Goal: Communication & Community: Answer question/provide support

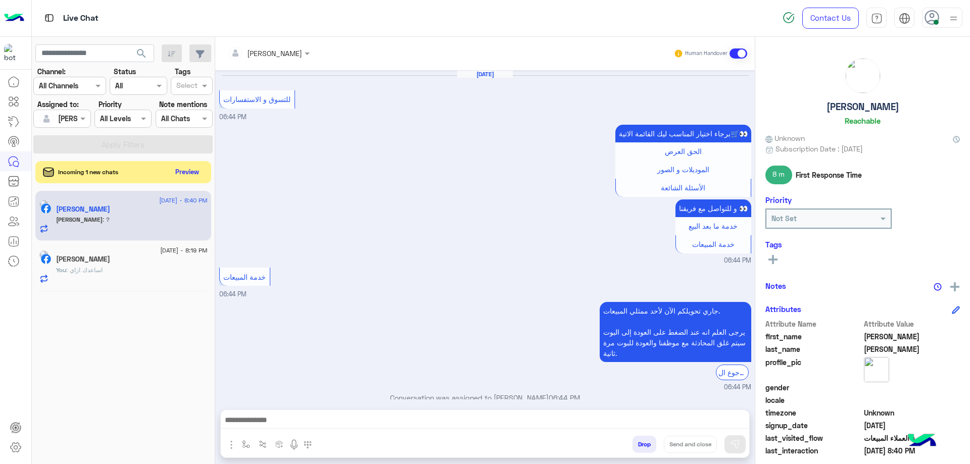
scroll to position [611, 0]
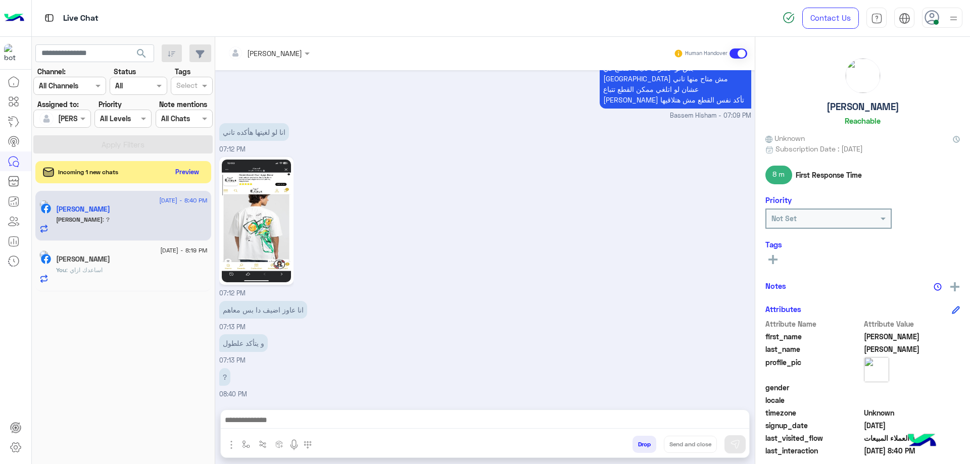
click at [211, 178] on div "search Channel: Channel All Channels Status Channel All Tags Select Assigned to…" at bounding box center [123, 252] width 183 height 431
click at [202, 175] on button "Preview" at bounding box center [187, 172] width 31 height 14
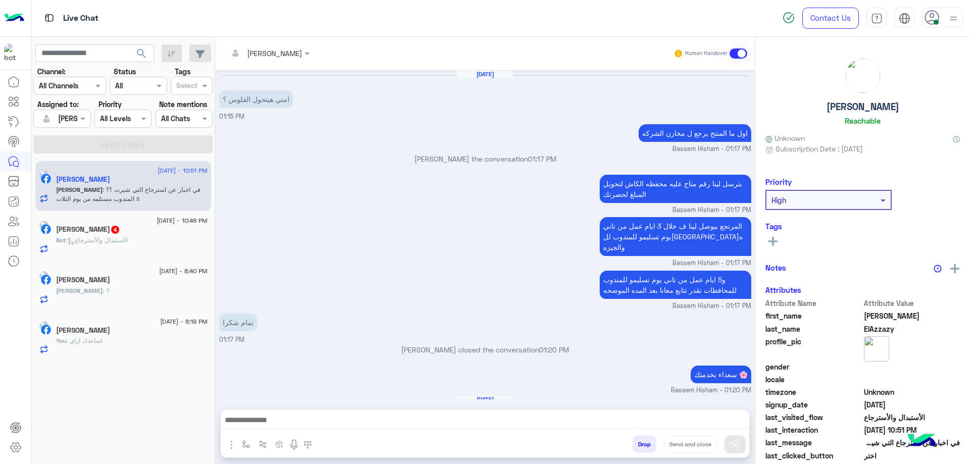
scroll to position [763, 0]
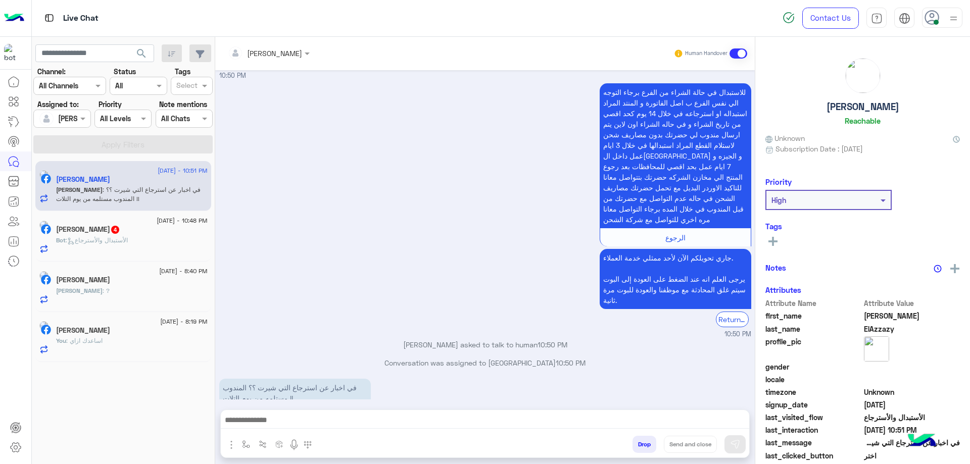
click at [120, 282] on div "[PERSON_NAME]" at bounding box center [132, 281] width 152 height 11
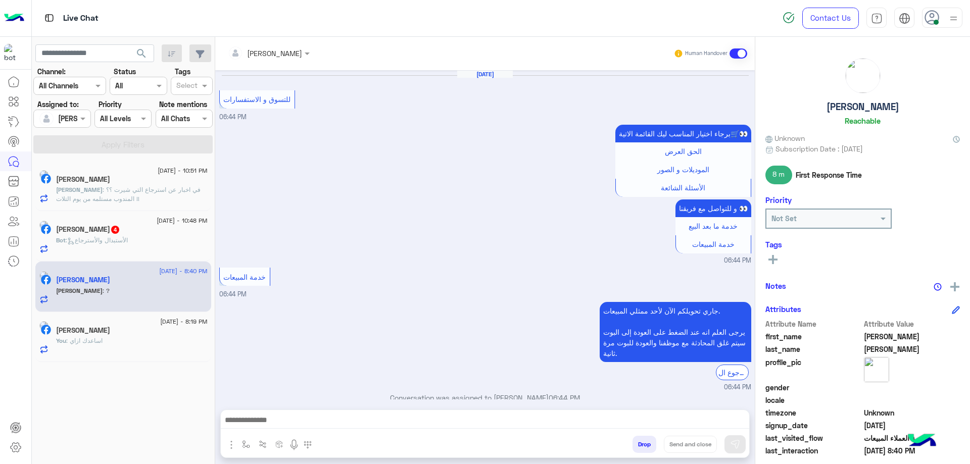
scroll to position [611, 0]
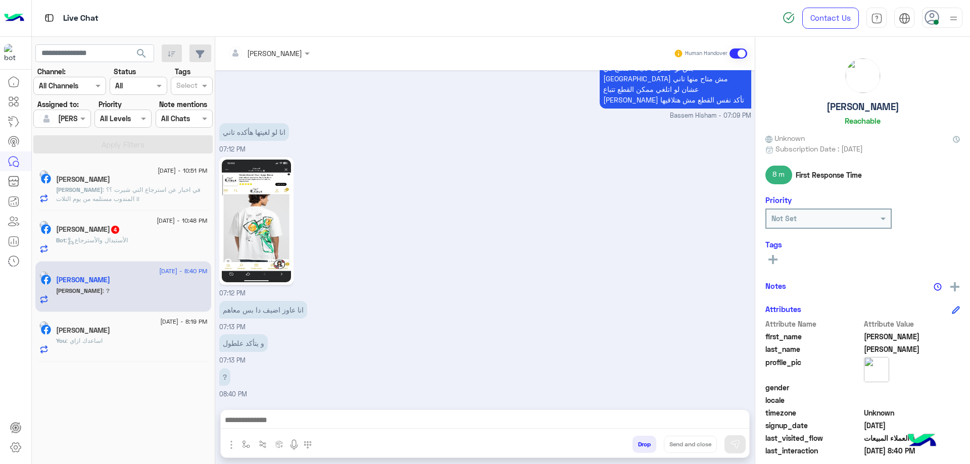
click at [149, 187] on span ": في اخبار عن استرجاع التي شيرت ؟؟ المندوب مستلمه من يوم التلات !!" at bounding box center [128, 194] width 144 height 17
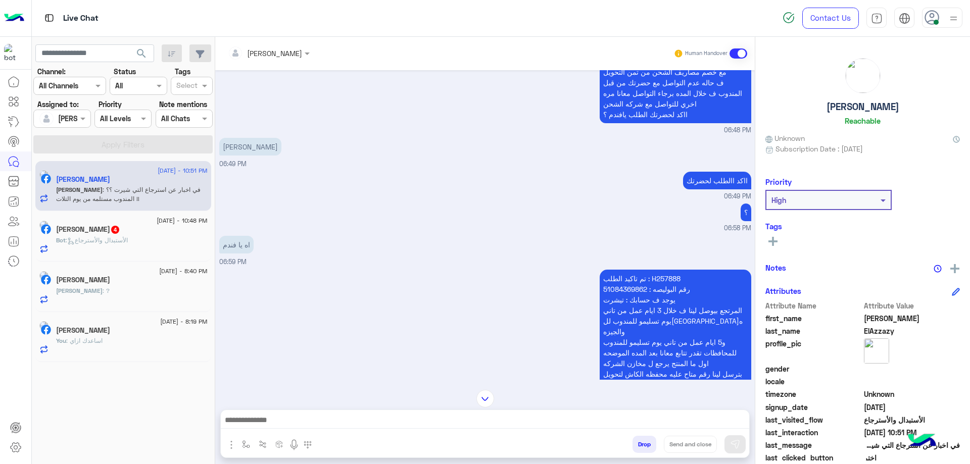
scroll to position [187, 0]
click at [660, 269] on p "تم تاكيد الطلب : H257888 رقم البوليصه : 51084369862 يوجد ف حسابك : تيشرت المرتج…" at bounding box center [676, 357] width 152 height 177
drag, startPoint x: 660, startPoint y: 265, endPoint x: 628, endPoint y: 249, distance: 35.0
click at [660, 269] on p "تم تاكيد الطلب : H257888 رقم البوليصه : 51084369862 يوجد ف حسابك : تيشرت المرتج…" at bounding box center [676, 357] width 152 height 177
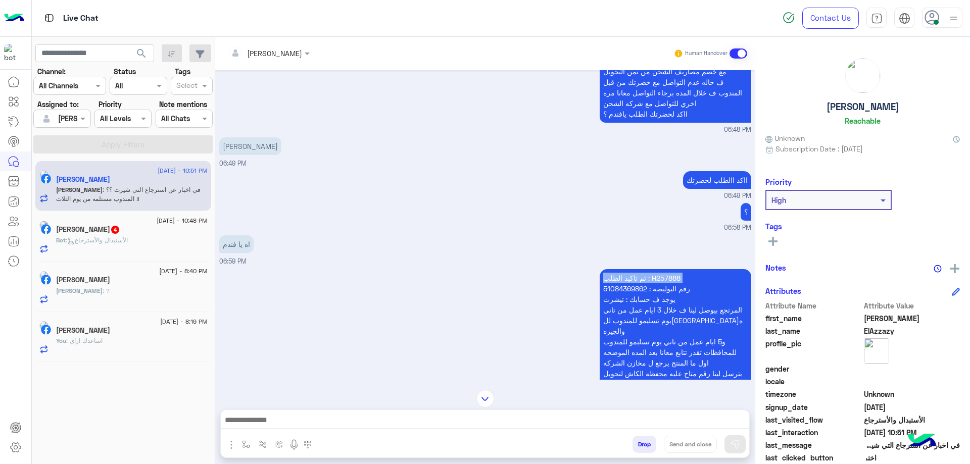
copy p "تم تاكيد الطلب : H257888"
click at [661, 271] on p "تم تاكيد الطلب : H257888 رقم البوليصه : 51084369862 يوجد ف حسابك : تيشرت المرتج…" at bounding box center [676, 357] width 152 height 177
click at [664, 269] on p "تم تاكيد الطلب : H257888 رقم البوليصه : 51084369862 يوجد ف حسابك : تيشرت المرتج…" at bounding box center [676, 357] width 152 height 177
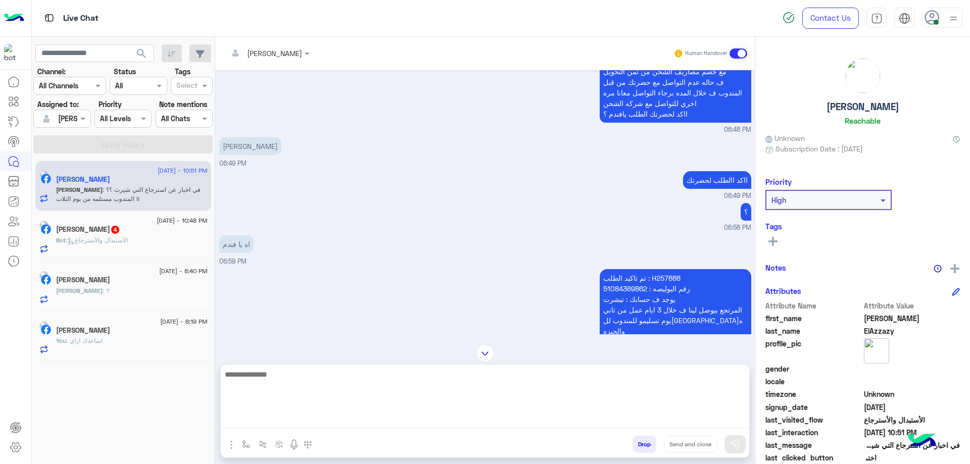
click at [488, 423] on textarea at bounding box center [485, 398] width 528 height 61
paste textarea "**********"
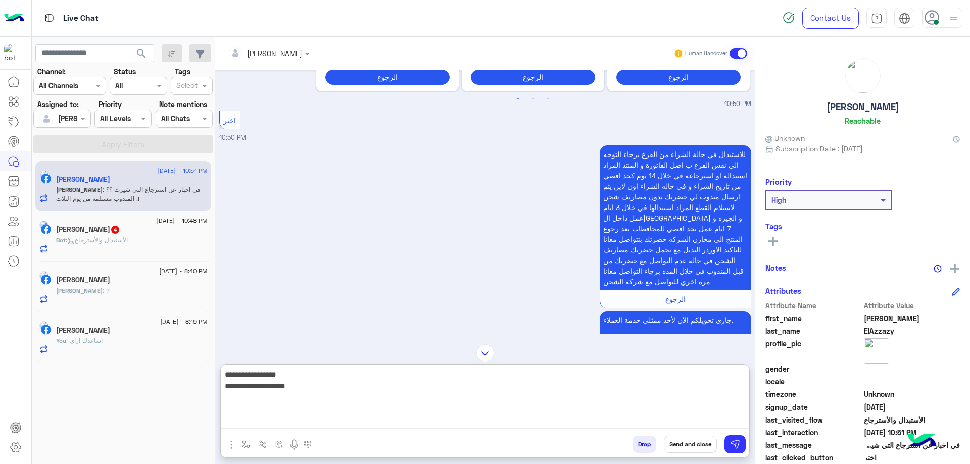
scroll to position [2056, 0]
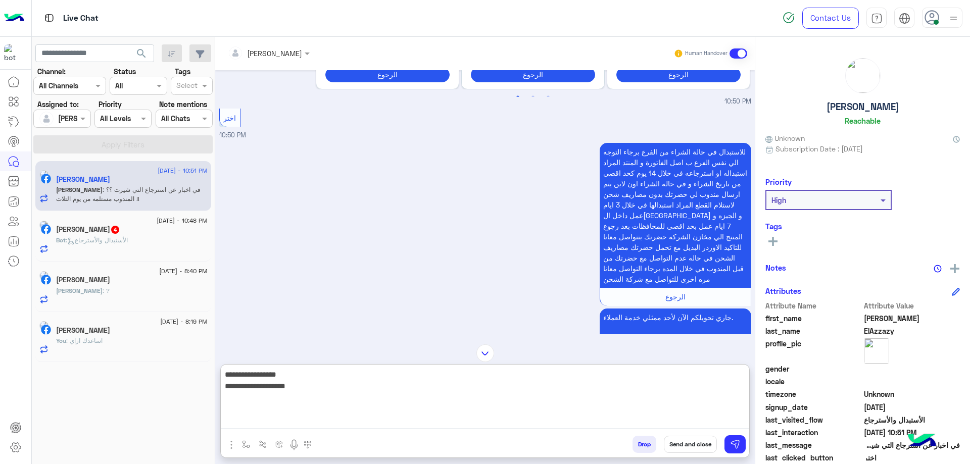
drag, startPoint x: 702, startPoint y: 382, endPoint x: 690, endPoint y: 383, distance: 11.7
click at [701, 382] on textarea "**********" at bounding box center [485, 398] width 528 height 61
click at [690, 383] on textarea "**********" at bounding box center [485, 398] width 528 height 61
paste textarea "**********"
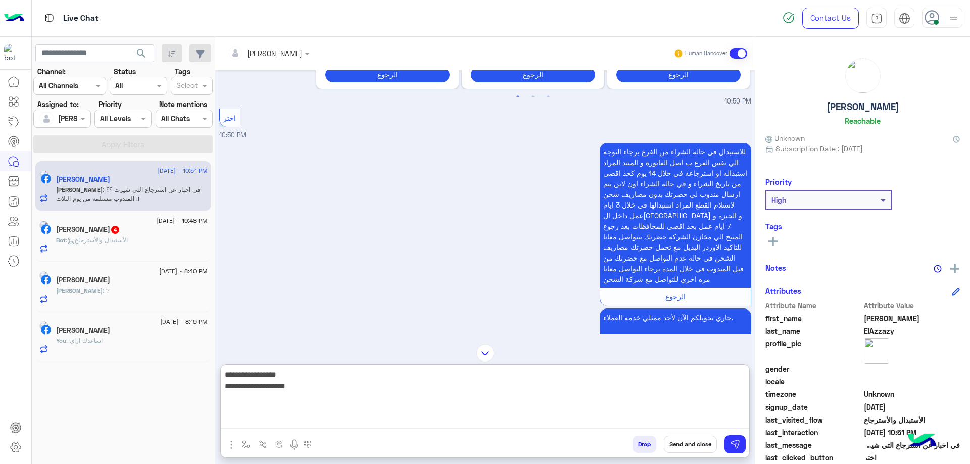
type textarea "**********"
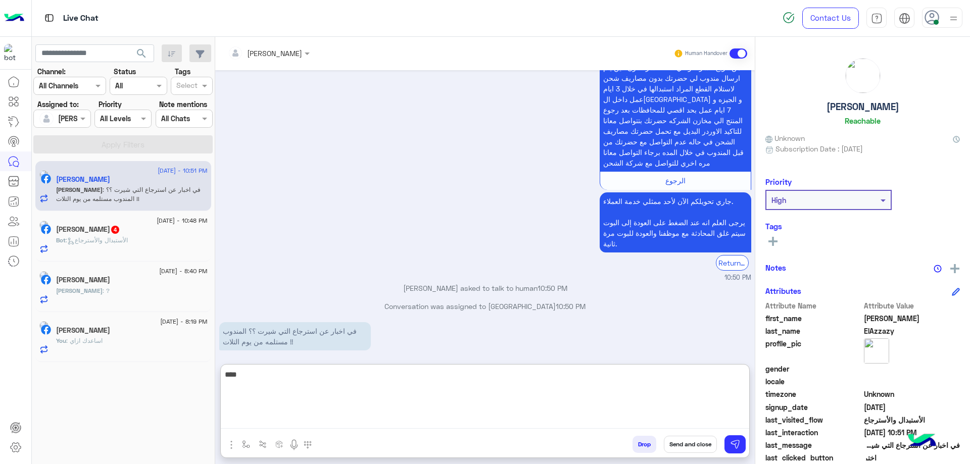
scroll to position [2191, 0]
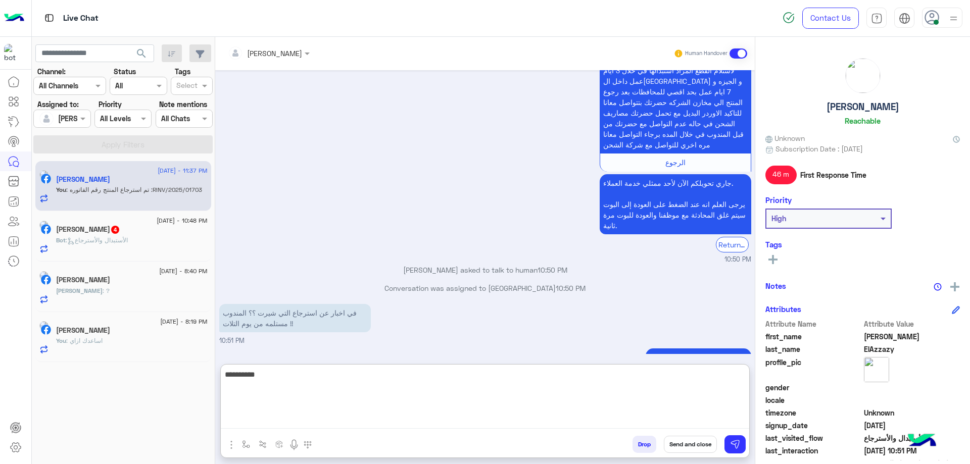
type textarea "**********"
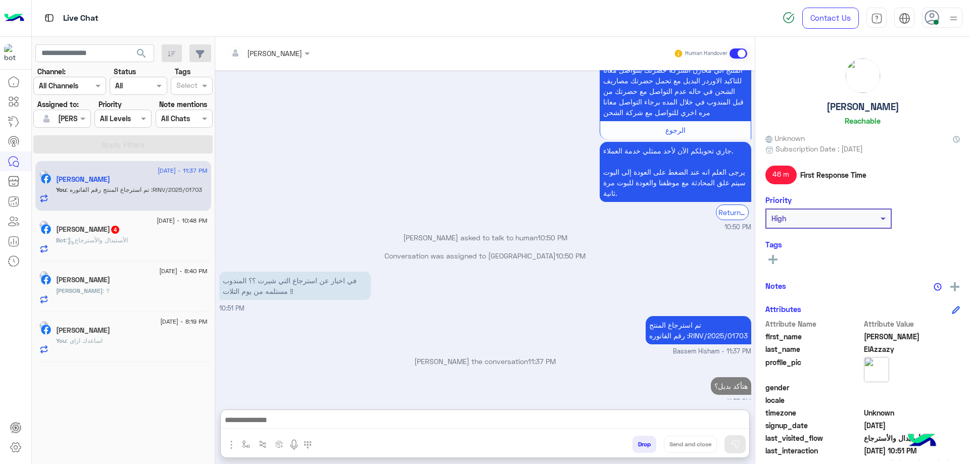
click at [180, 248] on div "Bot : الأستبدال والأسترجاع" at bounding box center [132, 245] width 152 height 18
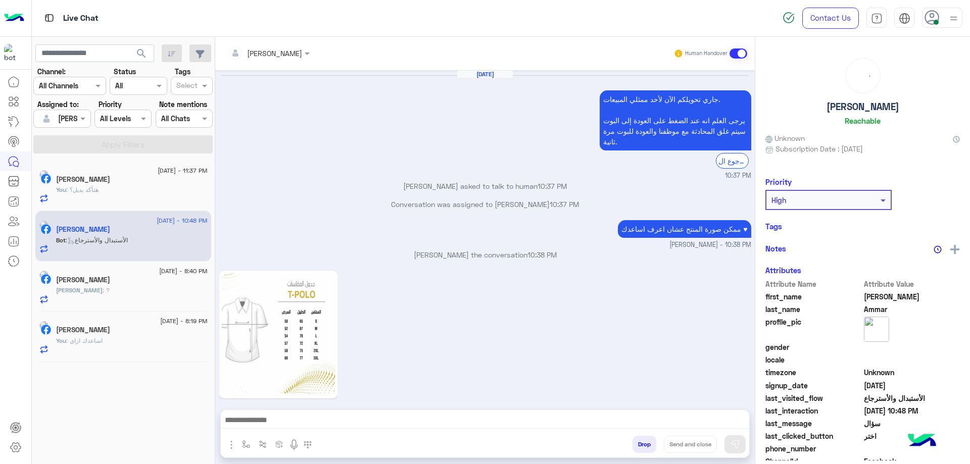
scroll to position [846, 0]
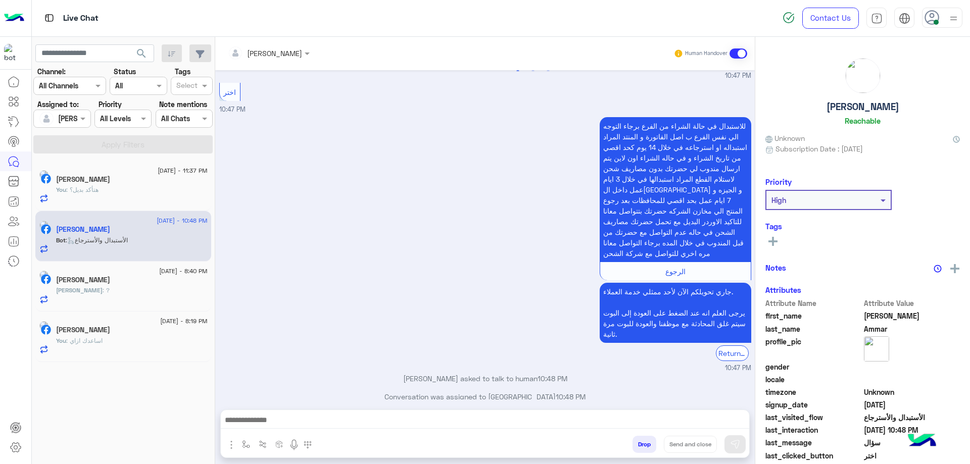
click at [295, 413] on div at bounding box center [485, 422] width 528 height 25
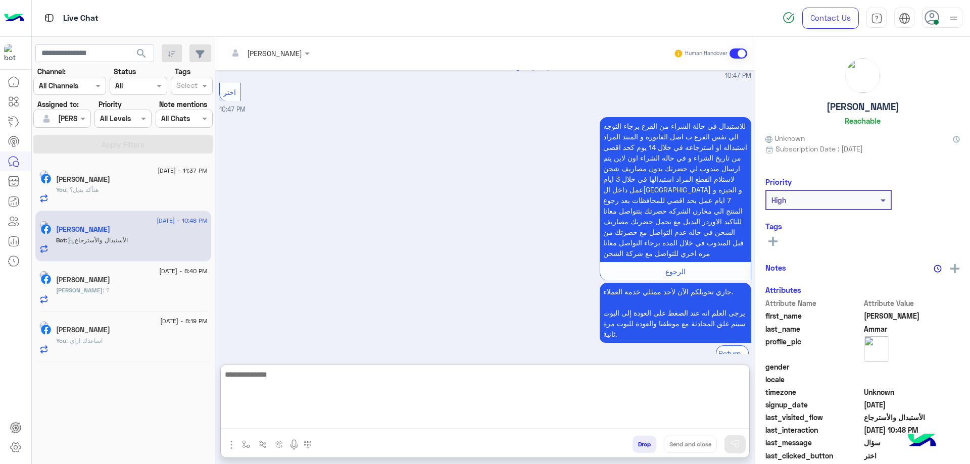
click at [297, 416] on textarea at bounding box center [485, 398] width 528 height 61
type textarea "**********"
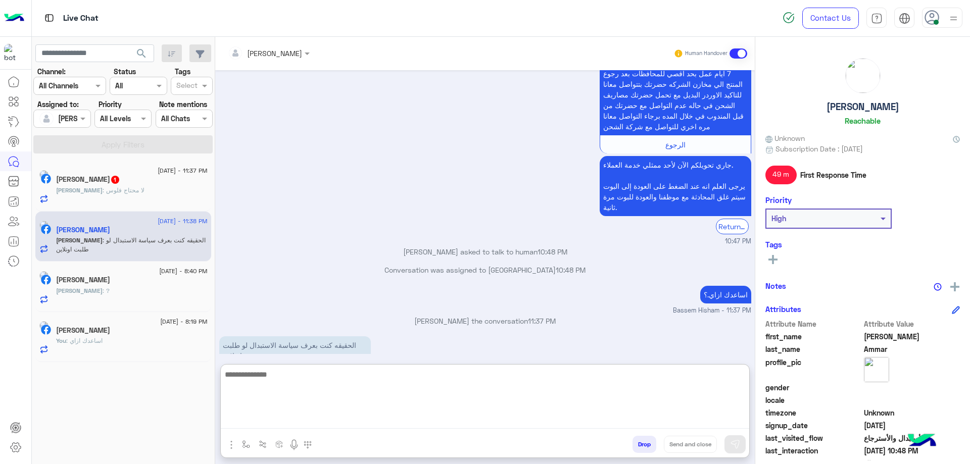
scroll to position [986, 0]
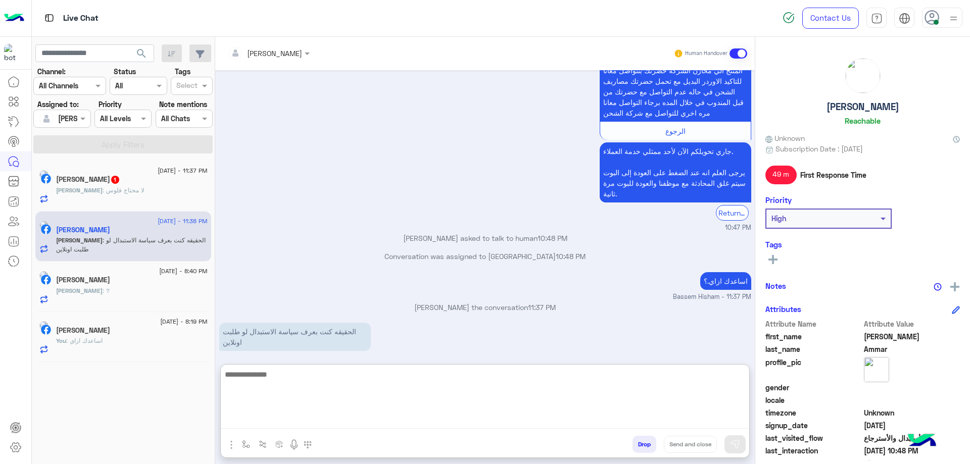
click at [339, 401] on textarea at bounding box center [485, 398] width 528 height 61
paste textarea "**********"
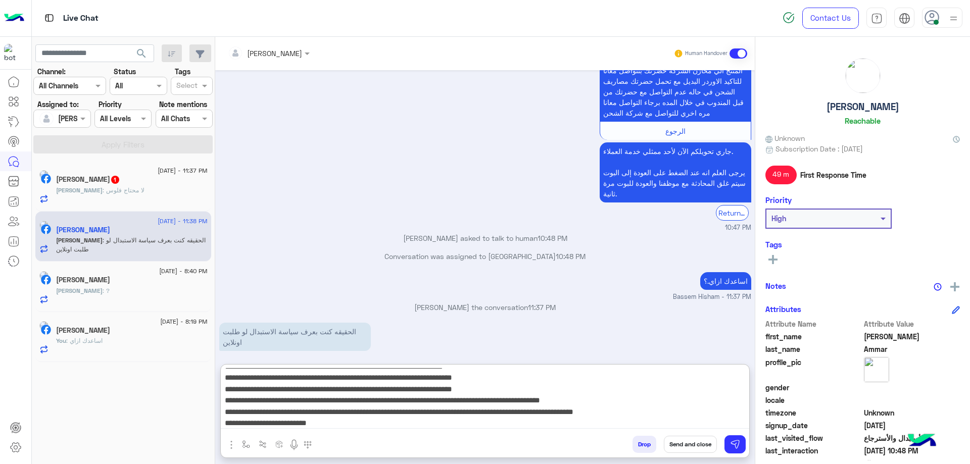
scroll to position [22, 0]
click at [680, 419] on textarea "**********" at bounding box center [485, 398] width 528 height 61
type textarea "**********"
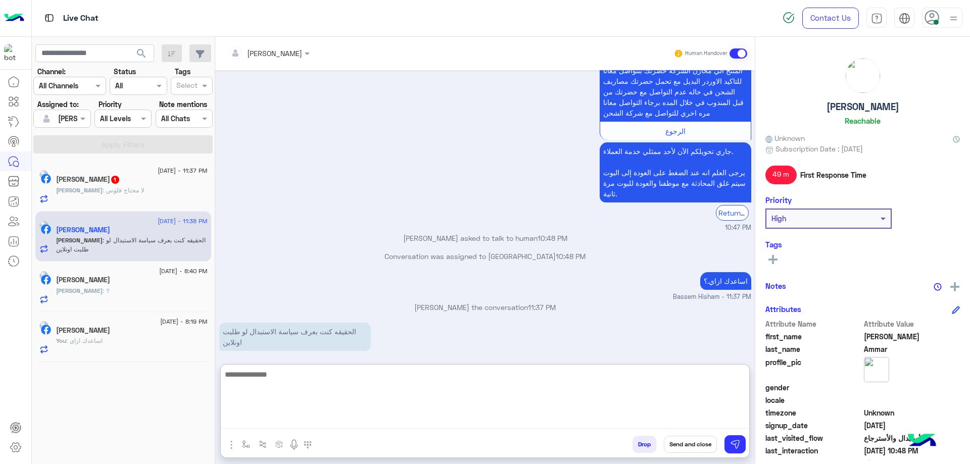
scroll to position [1146, 0]
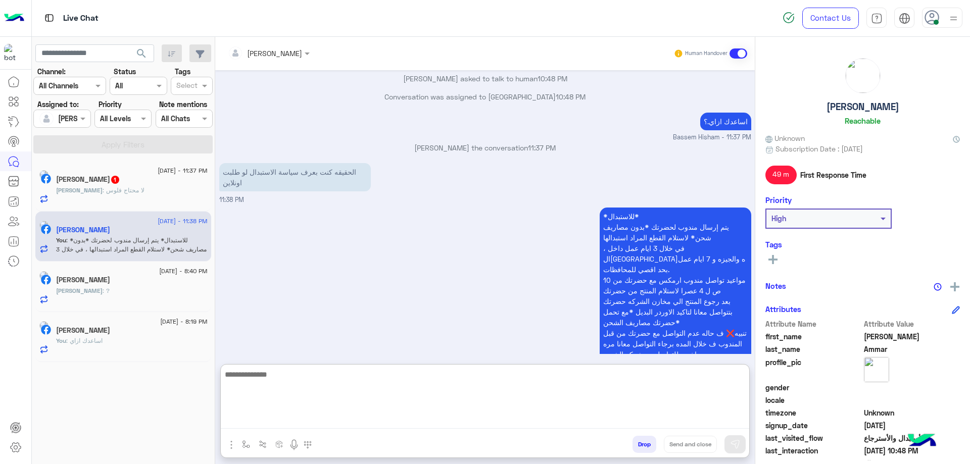
click at [139, 191] on span ": لا محتاج فلوس" at bounding box center [124, 190] width 42 height 8
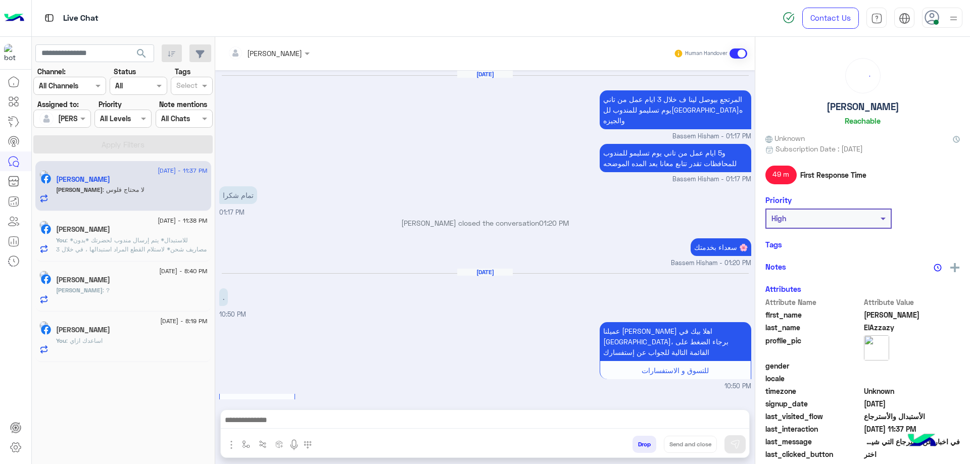
scroll to position [763, 0]
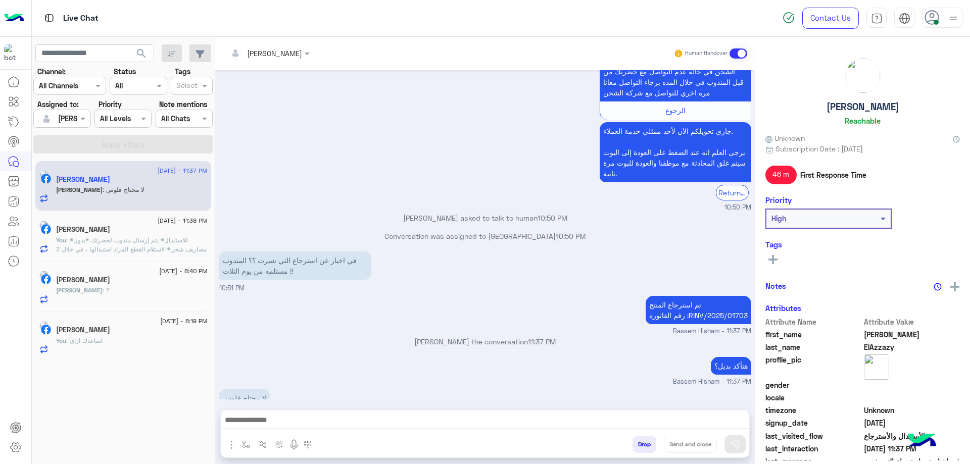
click at [294, 414] on textarea at bounding box center [485, 421] width 528 height 15
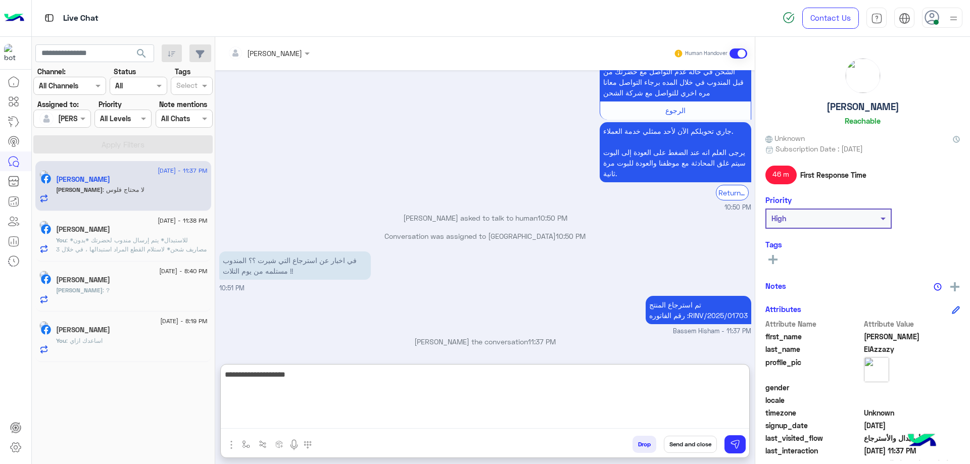
type textarea "**********"
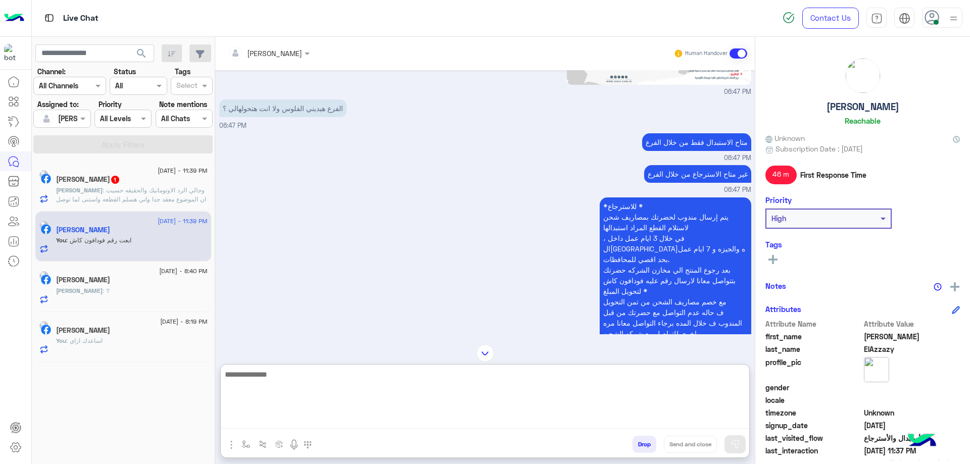
scroll to position [925, 0]
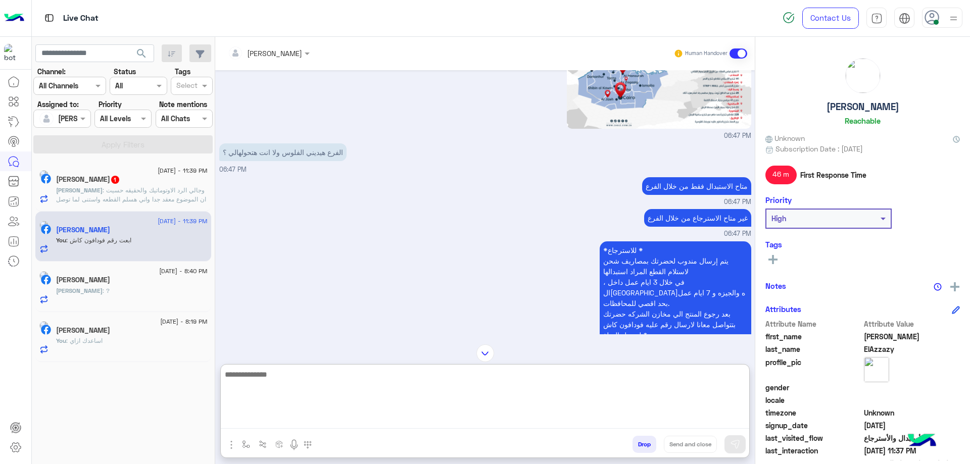
click at [88, 178] on h5 "[PERSON_NAME] 1" at bounding box center [88, 179] width 64 height 9
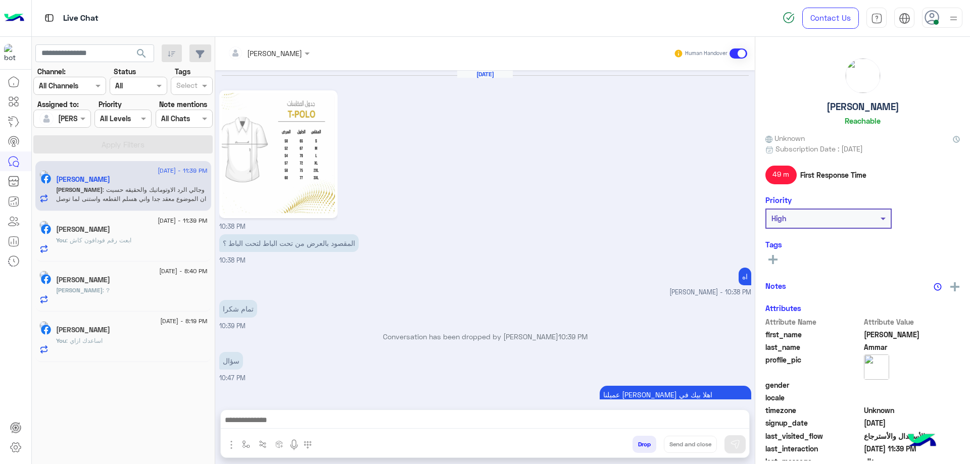
scroll to position [985, 0]
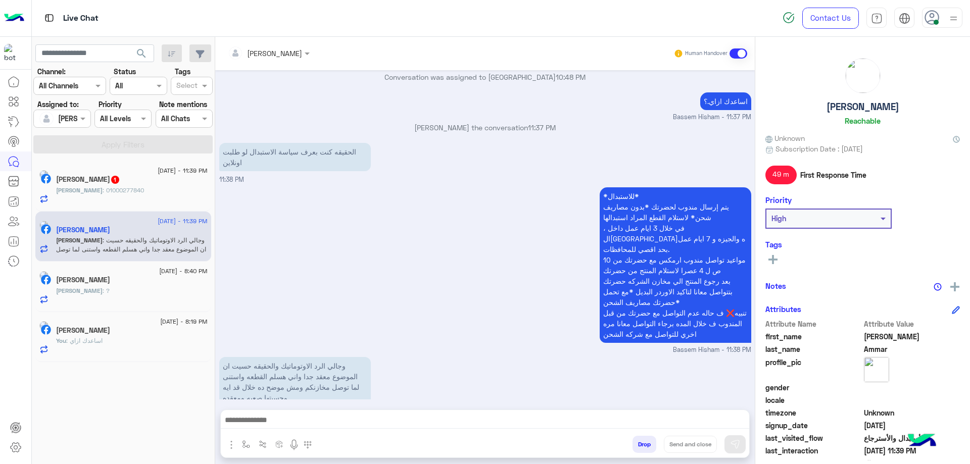
click at [160, 180] on div "[PERSON_NAME] 1" at bounding box center [132, 180] width 152 height 11
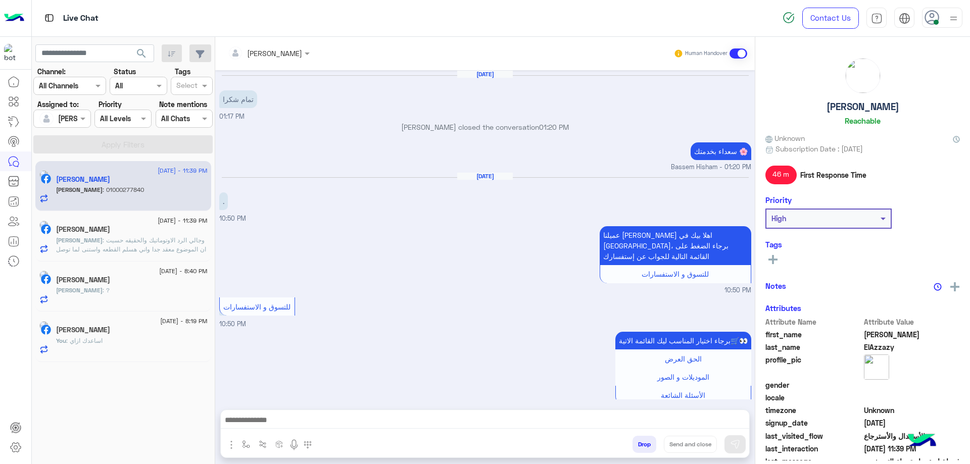
scroll to position [743, 0]
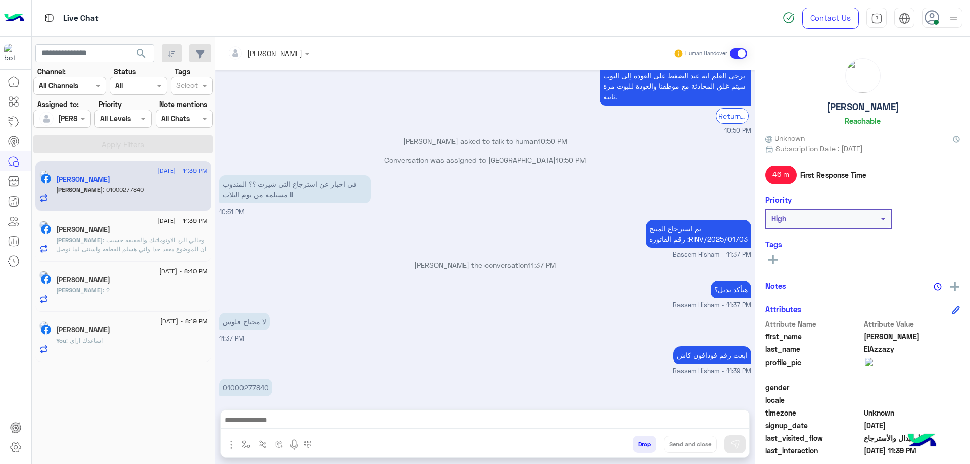
click at [232, 379] on p "01000277840" at bounding box center [245, 388] width 53 height 18
copy p "01000277840"
click at [585, 420] on textarea at bounding box center [485, 421] width 528 height 15
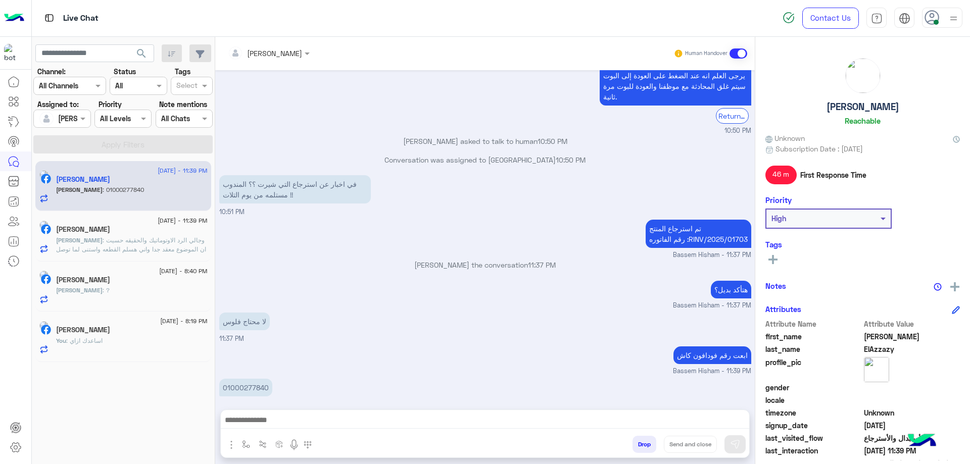
paste textarea "**********"
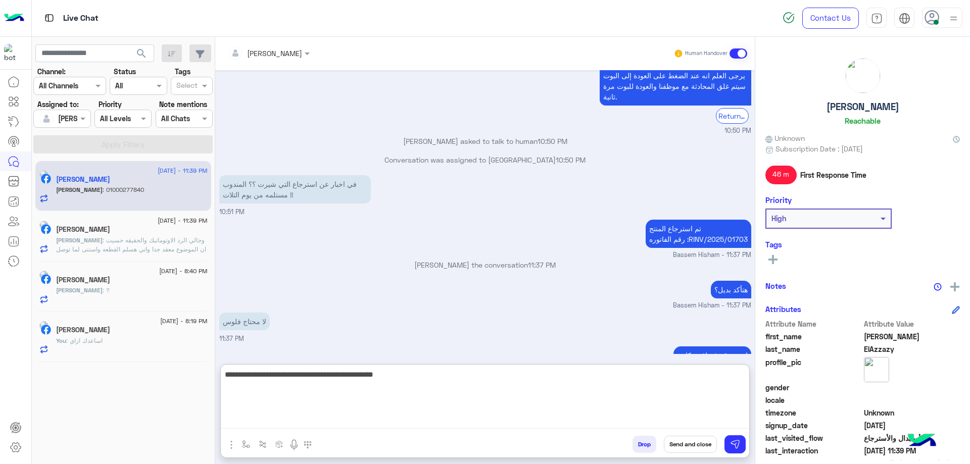
type textarea "**********"
click at [693, 448] on button "Send and close" at bounding box center [690, 444] width 53 height 17
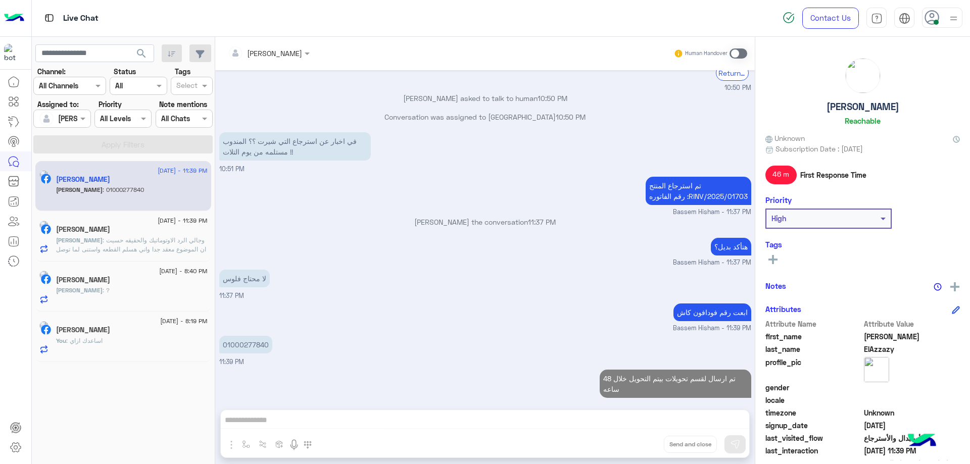
scroll to position [804, 0]
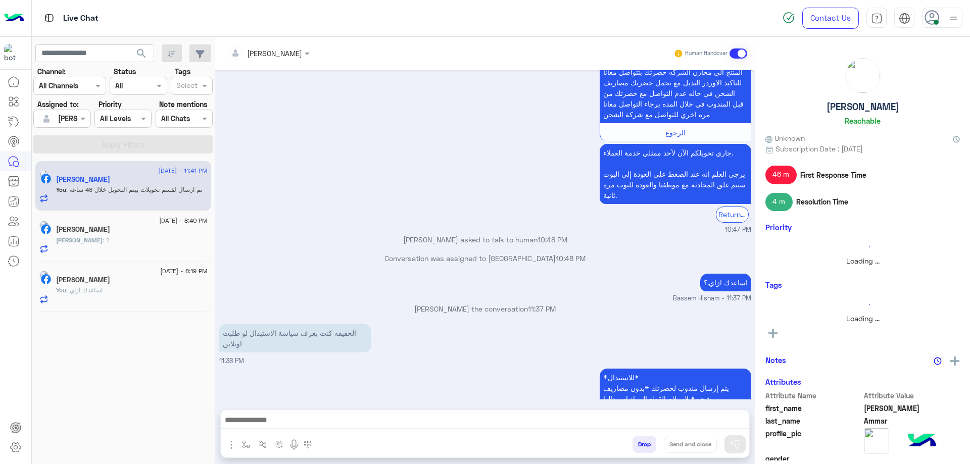
scroll to position [985, 0]
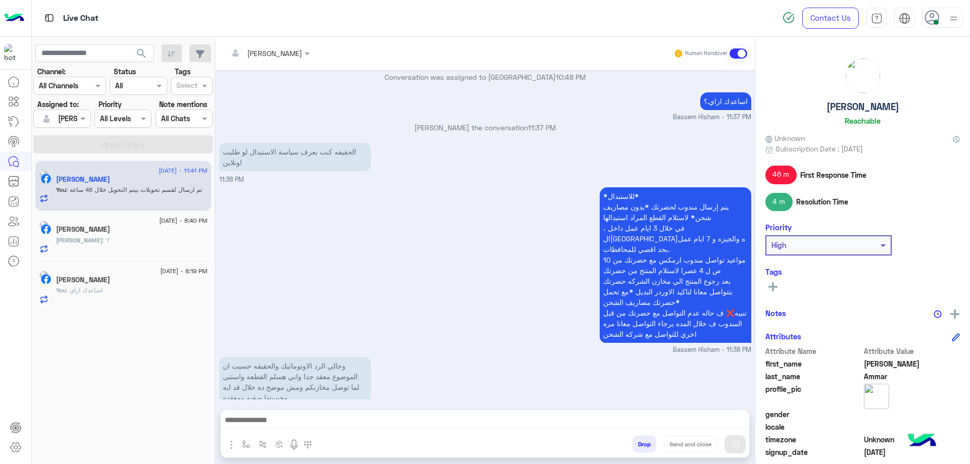
click at [319, 429] on div at bounding box center [485, 422] width 528 height 25
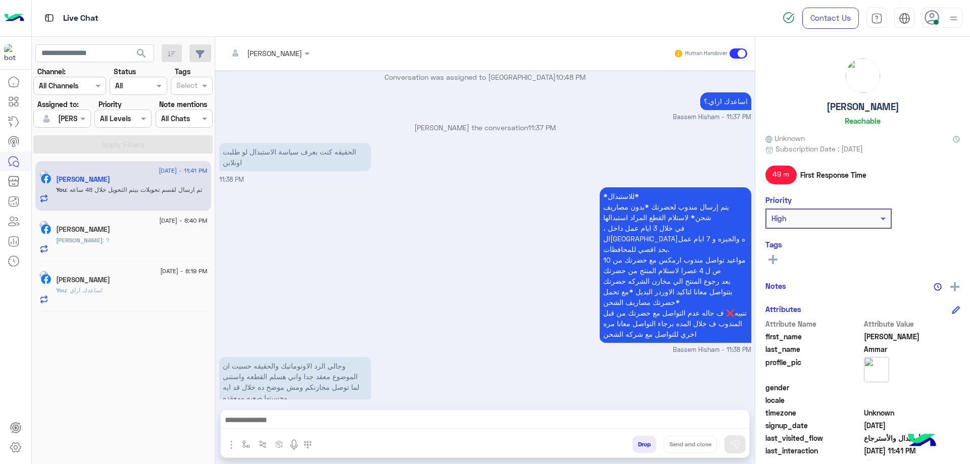
click at [323, 414] on textarea at bounding box center [485, 421] width 528 height 15
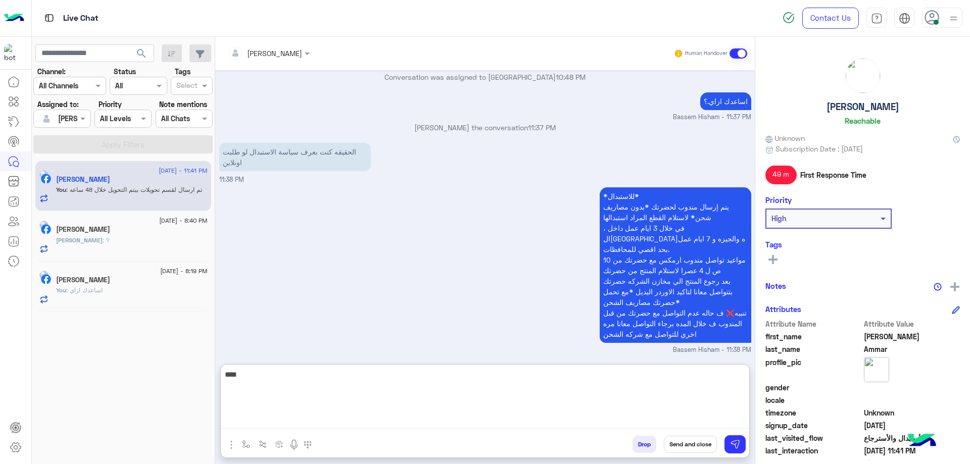
type textarea "****"
type textarea "**********"
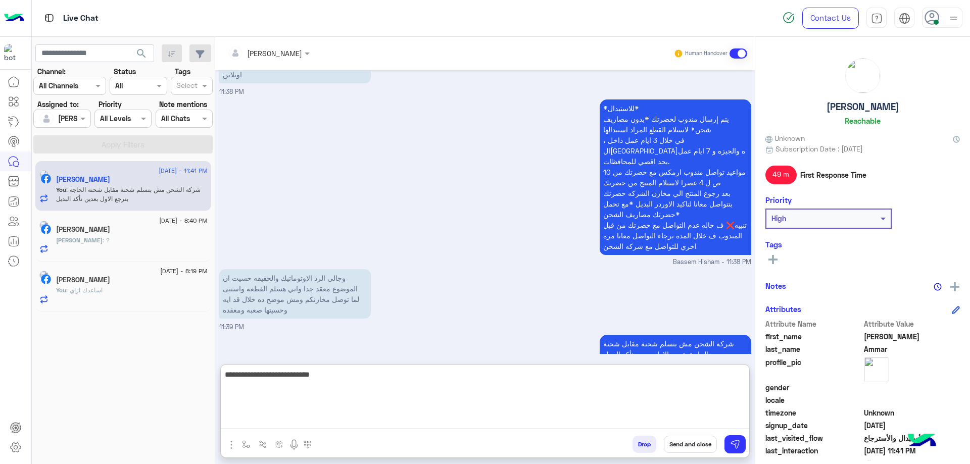
type textarea "**********"
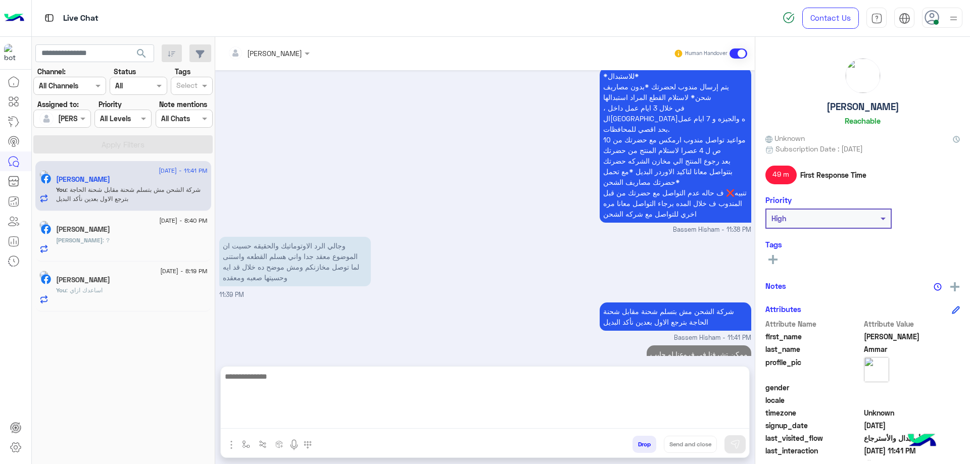
click at [103, 293] on span ": اساعدك ازاي" at bounding box center [84, 290] width 36 height 8
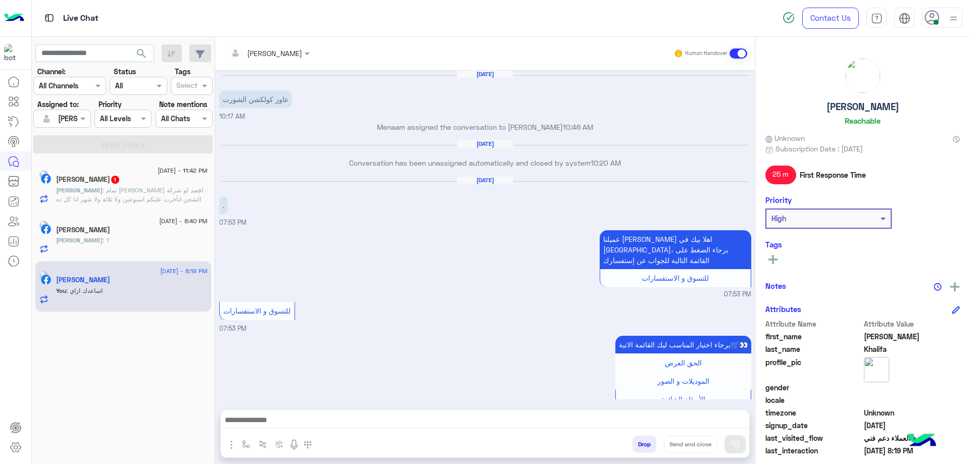
scroll to position [670, 0]
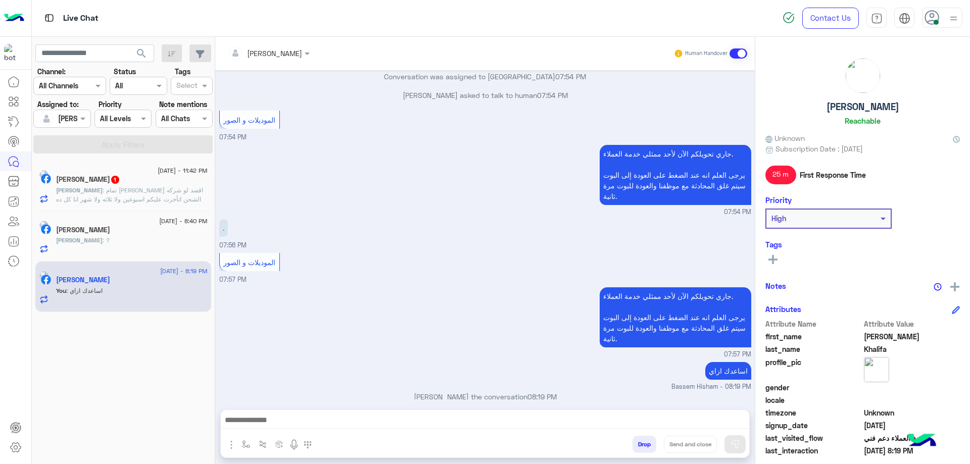
click at [147, 184] on div "[PERSON_NAME] 1" at bounding box center [132, 180] width 152 height 11
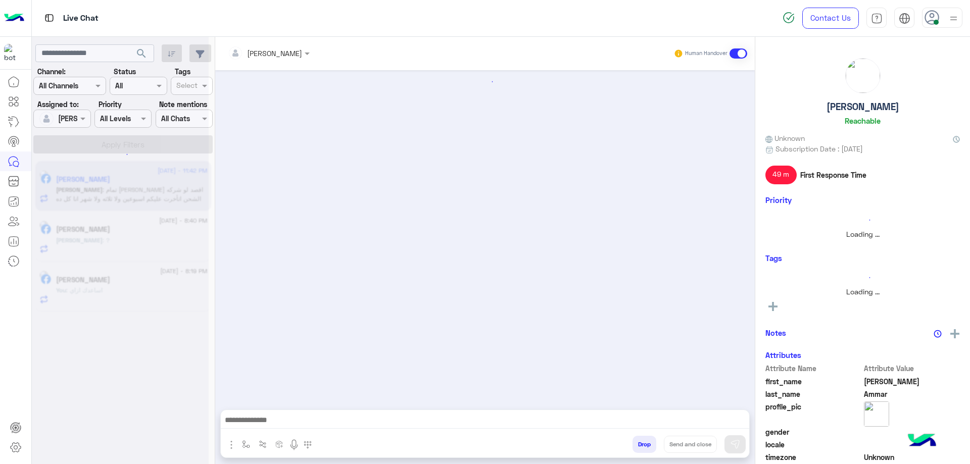
scroll to position [934, 0]
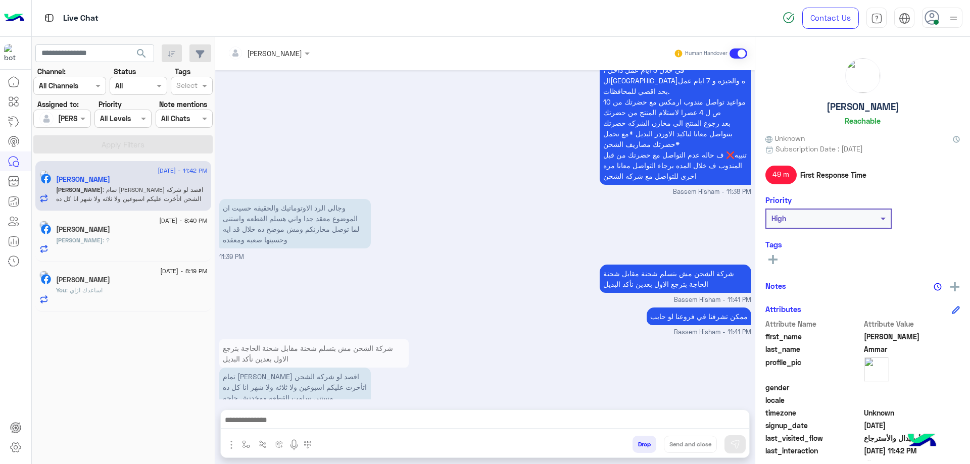
click at [339, 421] on textarea at bounding box center [485, 421] width 528 height 15
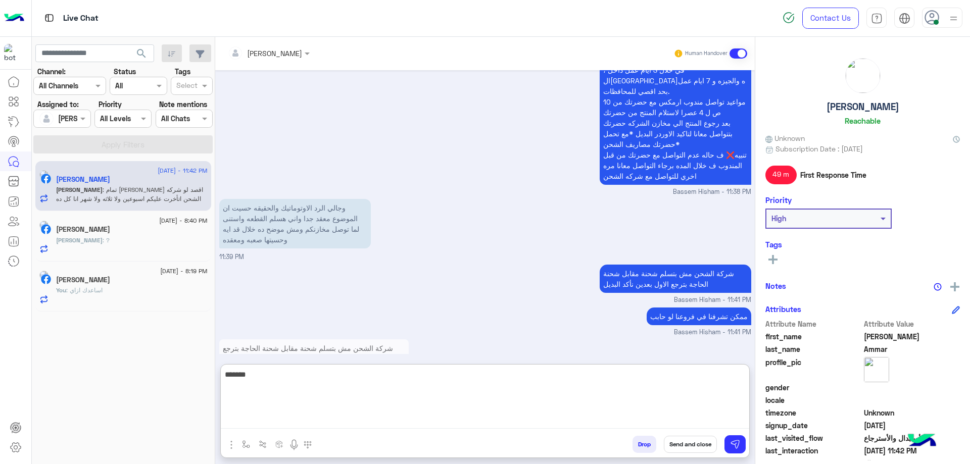
scroll to position [1041, 0]
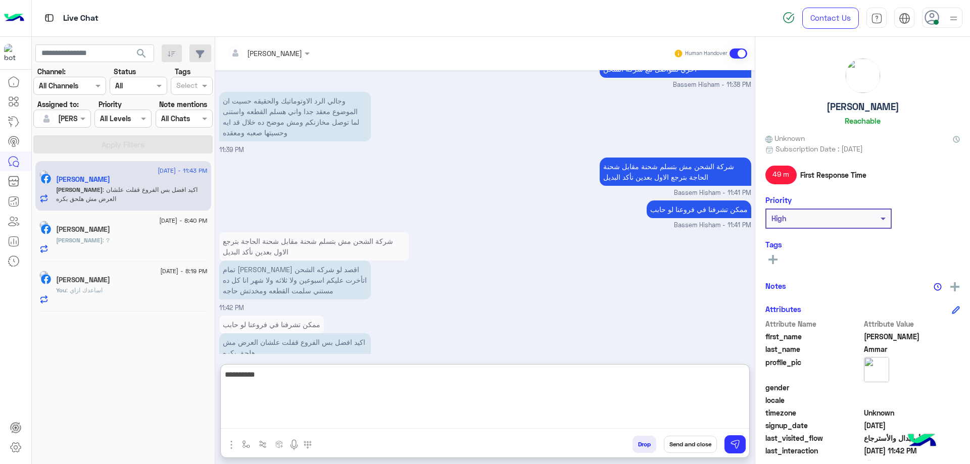
type textarea "**********"
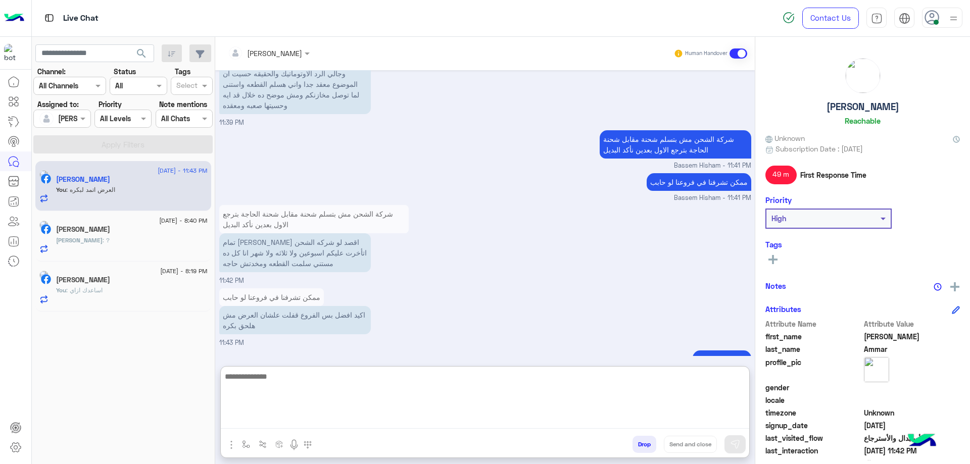
scroll to position [1073, 0]
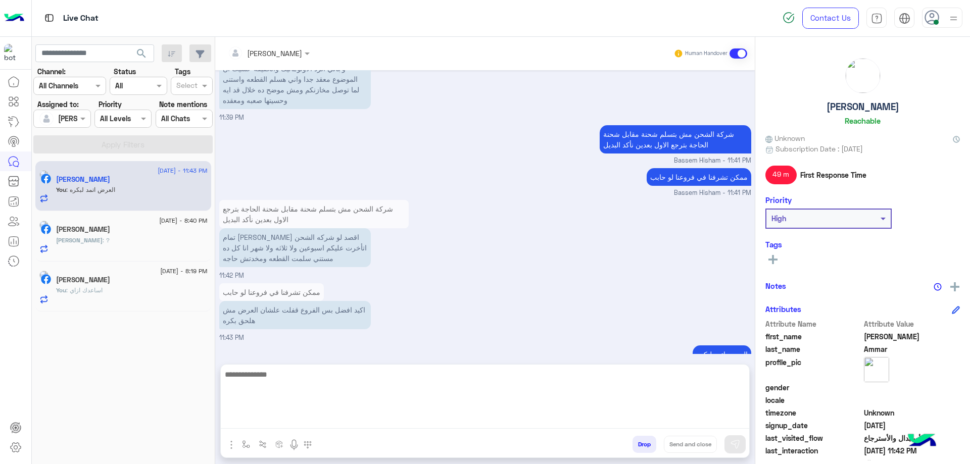
click at [129, 223] on div "[DATE] - 8:40 PM" at bounding box center [132, 222] width 152 height 7
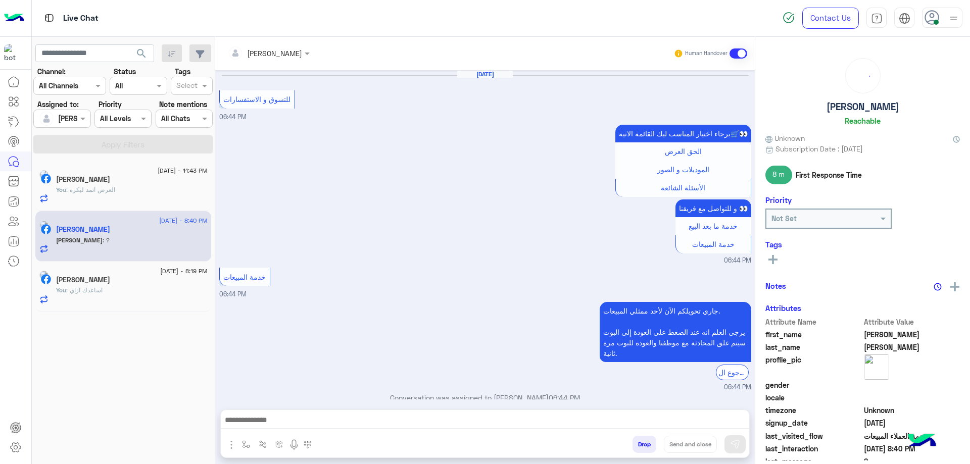
scroll to position [611, 0]
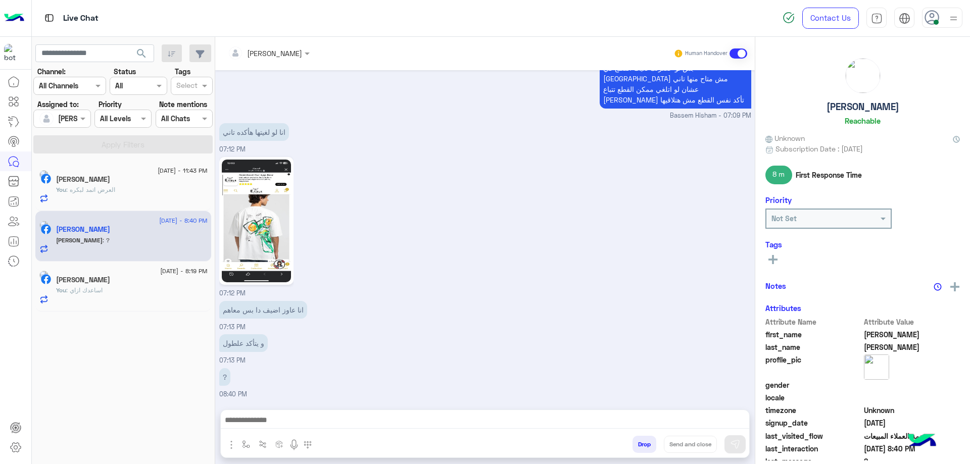
click at [134, 193] on div "You : العرض اتمد لبكره" at bounding box center [132, 194] width 152 height 18
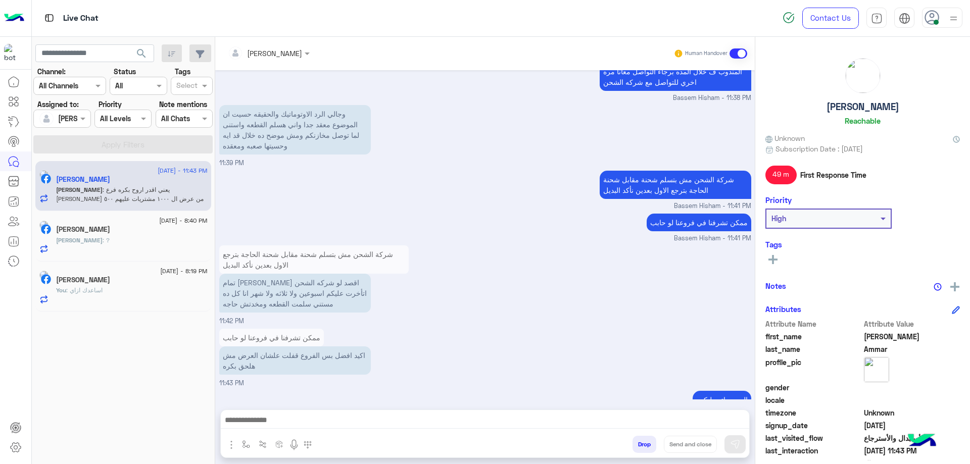
scroll to position [1020, 0]
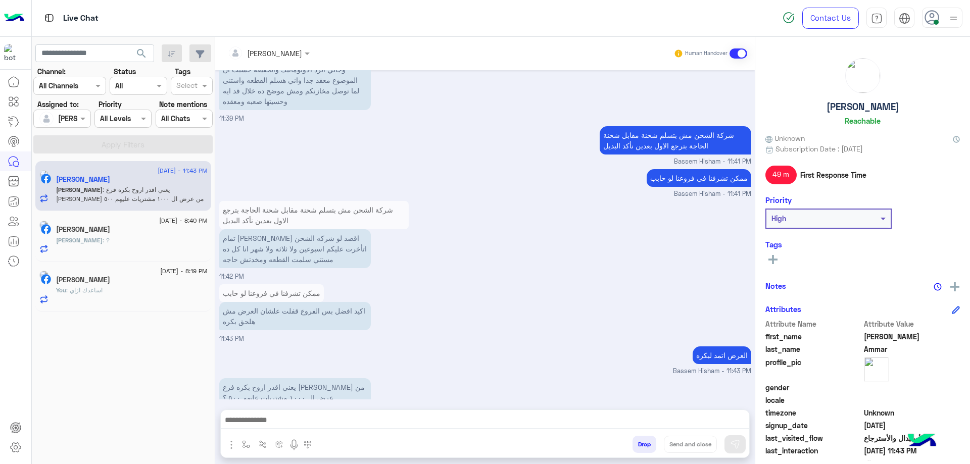
click at [317, 424] on textarea at bounding box center [485, 421] width 528 height 15
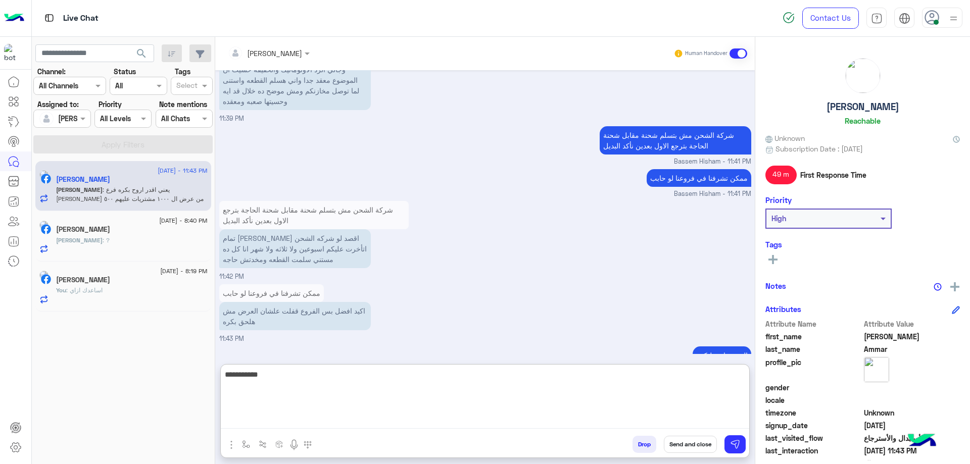
type textarea "**********"
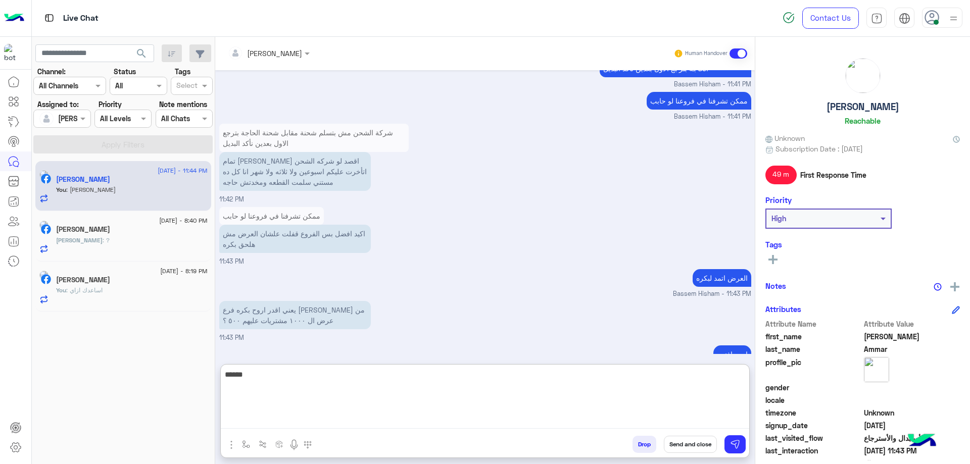
type textarea "******"
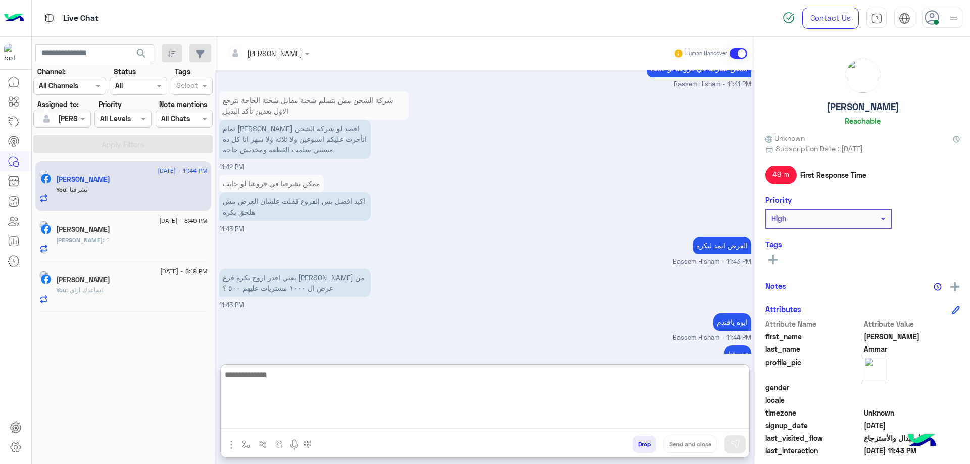
click at [864, 108] on h5 "[PERSON_NAME]" at bounding box center [862, 107] width 73 height 12
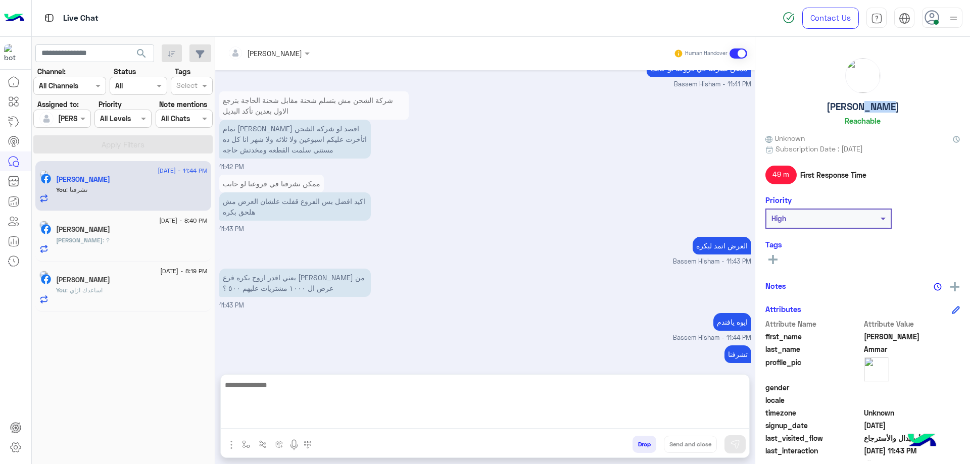
scroll to position [1084, 0]
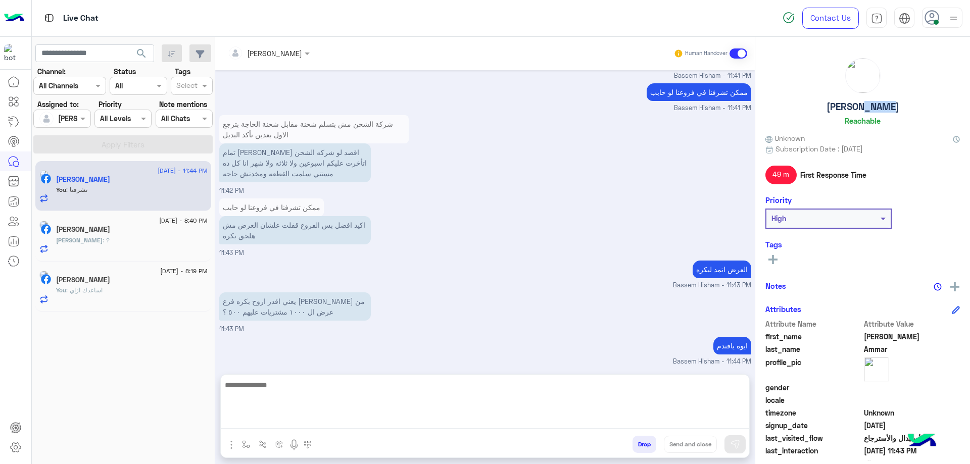
click at [864, 108] on h5 "[PERSON_NAME]" at bounding box center [862, 107] width 73 height 12
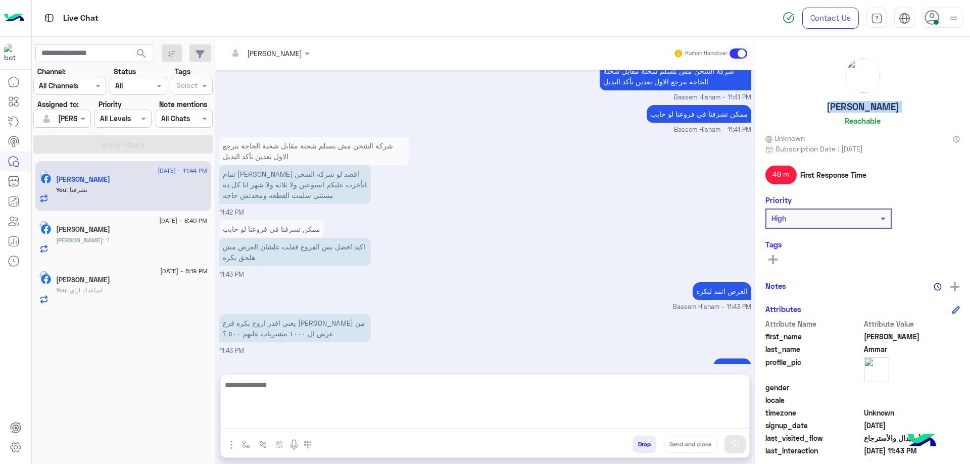
click at [864, 108] on h5 "[PERSON_NAME]" at bounding box center [862, 107] width 73 height 12
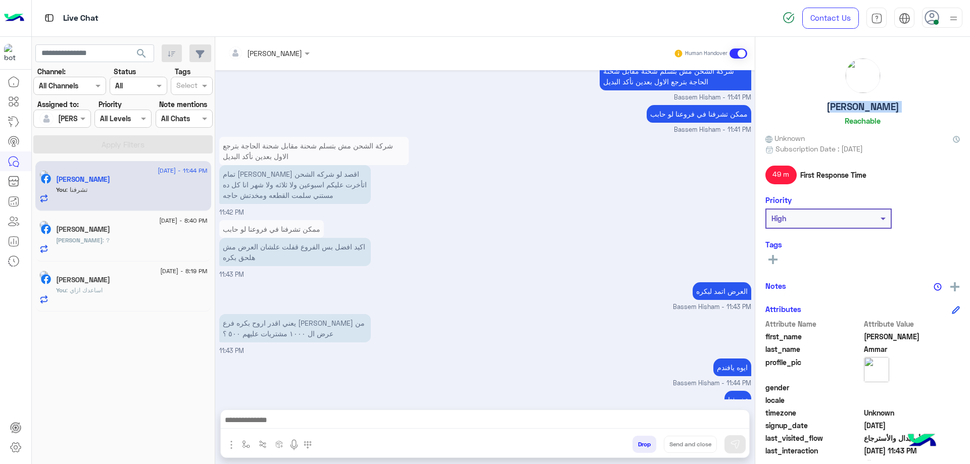
copy h5 "[PERSON_NAME]"
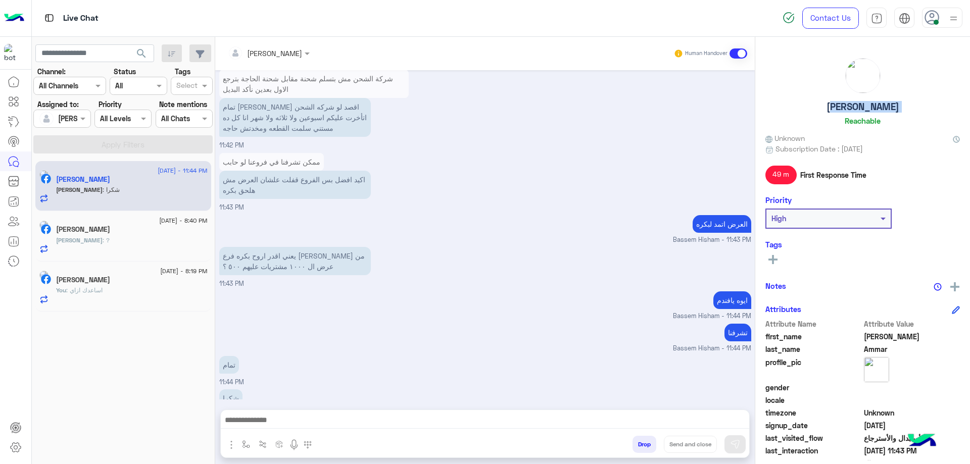
click at [567, 417] on textarea at bounding box center [485, 421] width 528 height 15
paste textarea "**********"
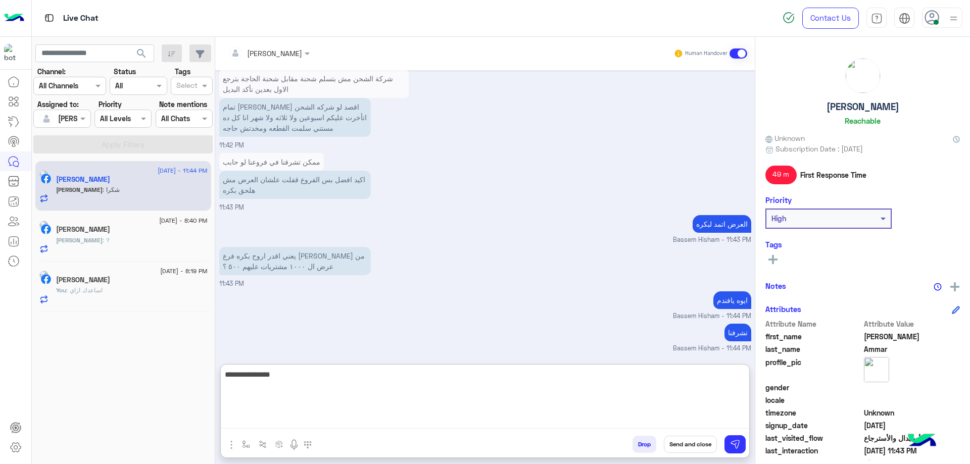
type textarea "**********"
click at [681, 449] on button "Send and close" at bounding box center [690, 444] width 53 height 17
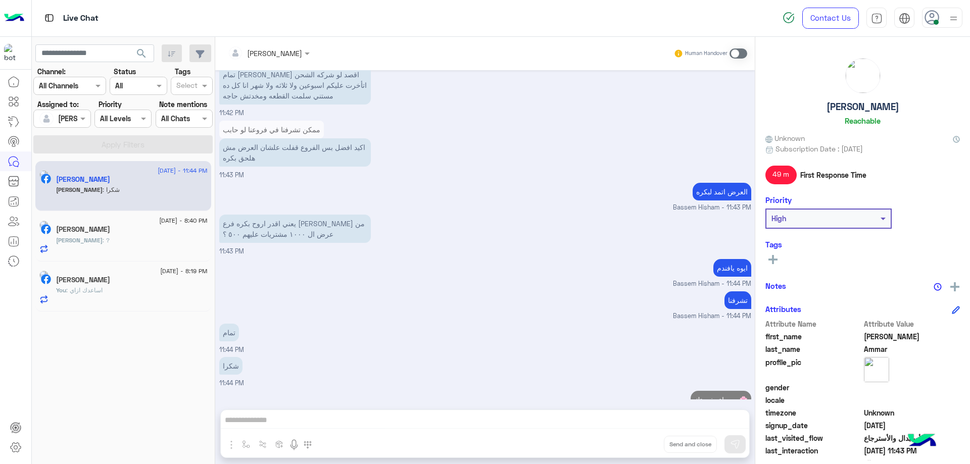
scroll to position [1203, 0]
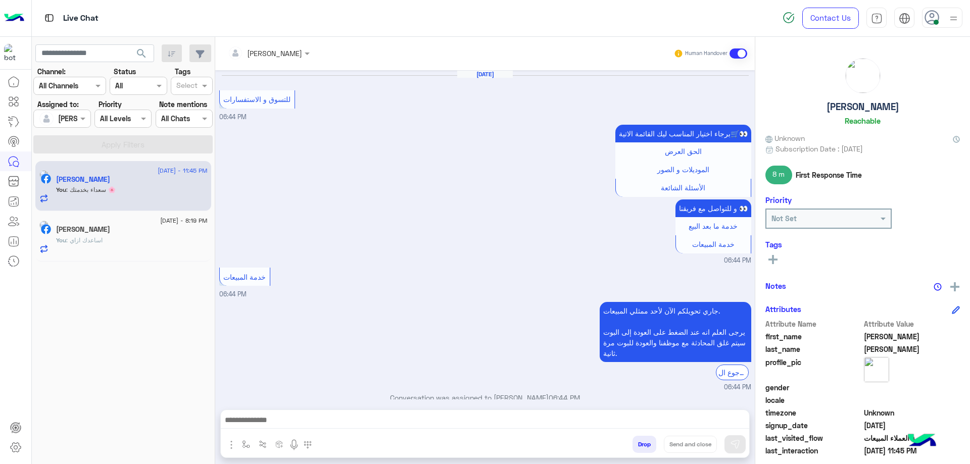
scroll to position [611, 0]
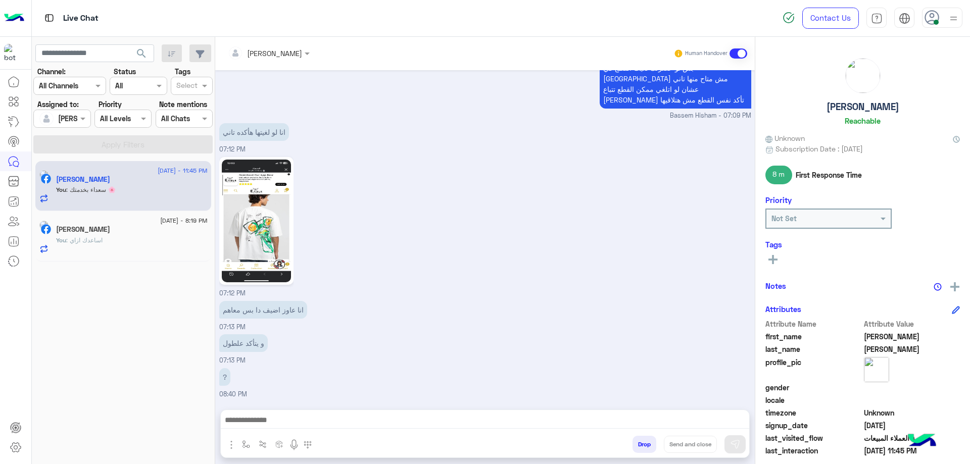
click at [366, 412] on div at bounding box center [485, 422] width 528 height 25
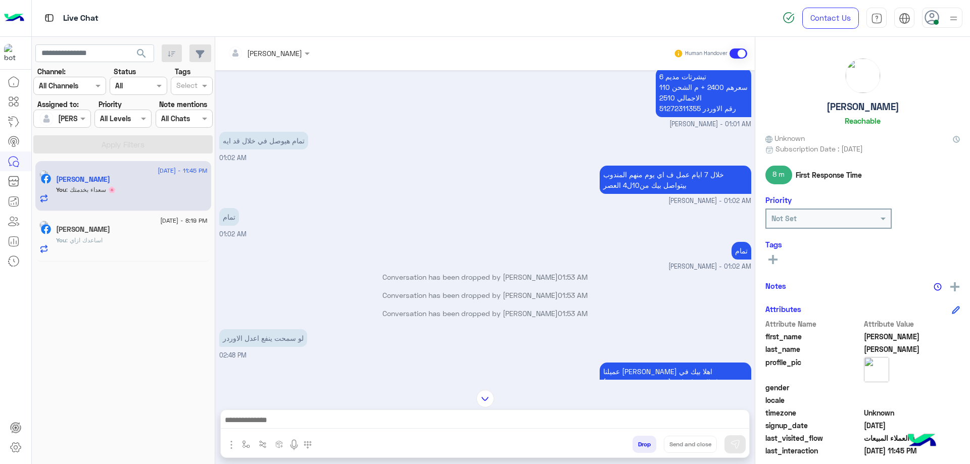
scroll to position [339, 0]
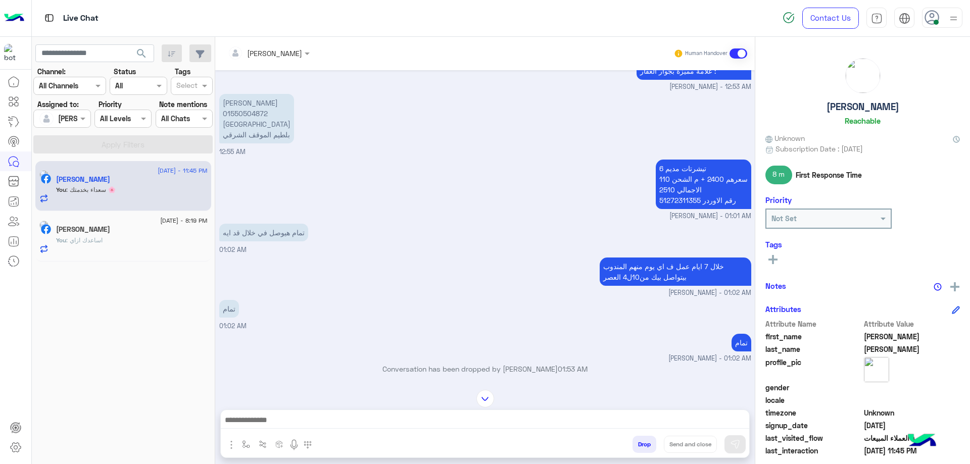
click at [682, 205] on p "6 تيشرتات مديم سعرهم 2400 + م الشحن 110 الاجمالي 2510 رقم الاوردر 51272311355" at bounding box center [703, 184] width 95 height 49
copy p "51272311355"
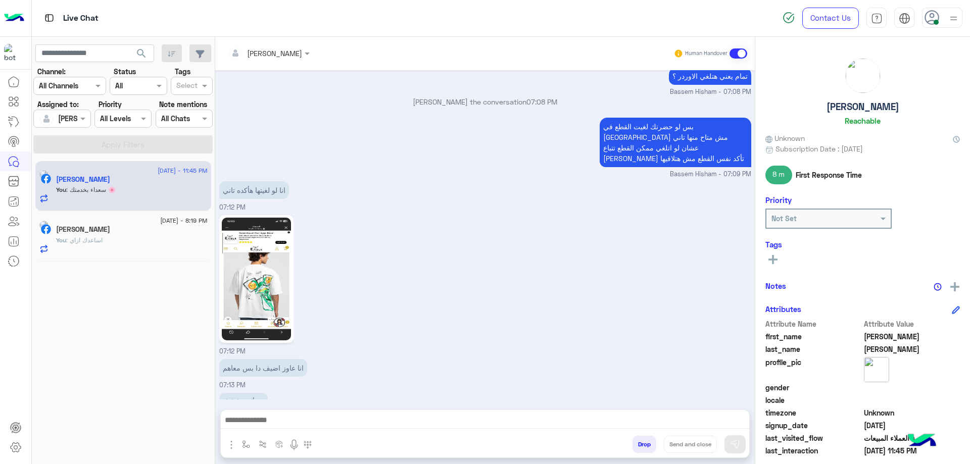
scroll to position [2488, 0]
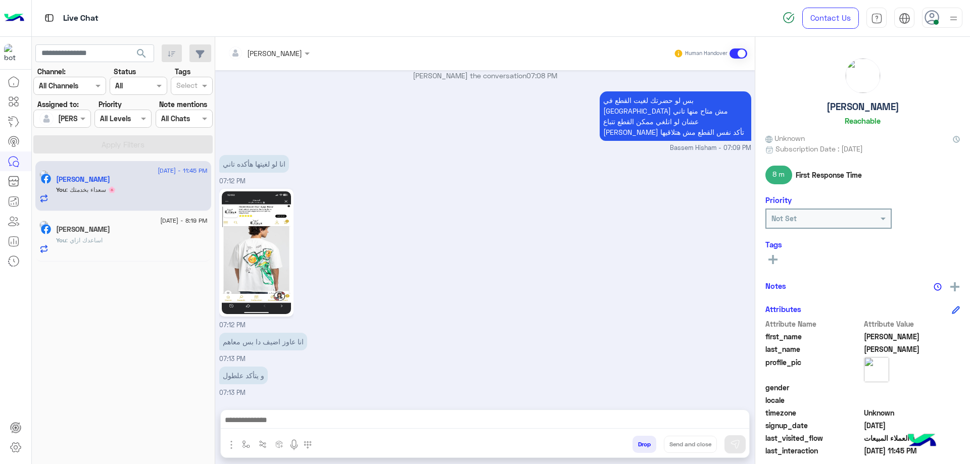
click at [301, 420] on textarea at bounding box center [485, 421] width 528 height 15
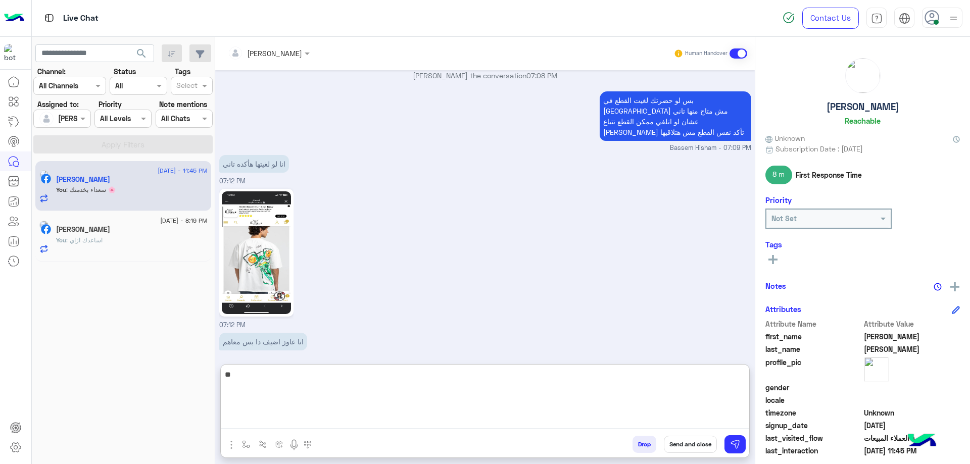
type textarea "*"
type textarea "**********"
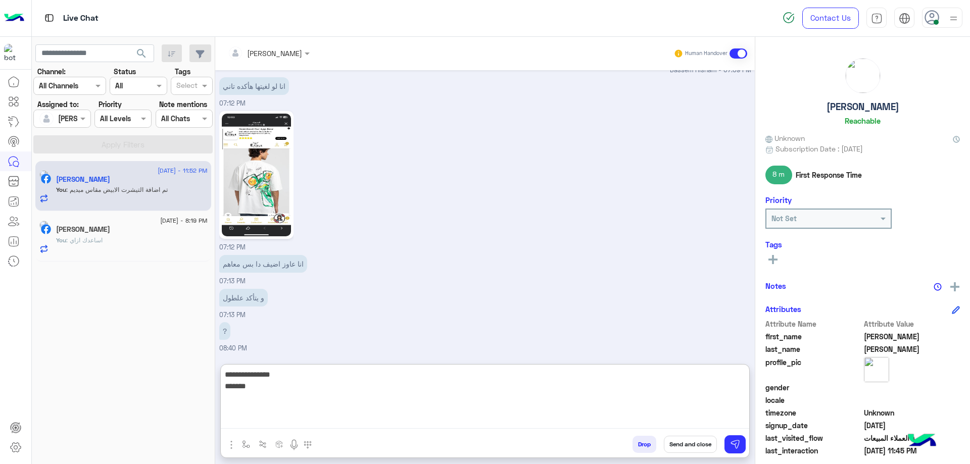
scroll to position [2599, 0]
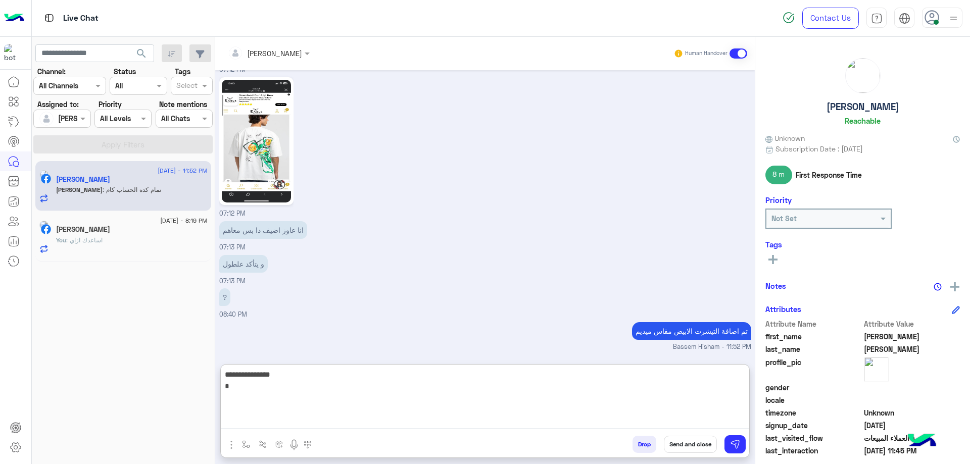
type textarea "**********"
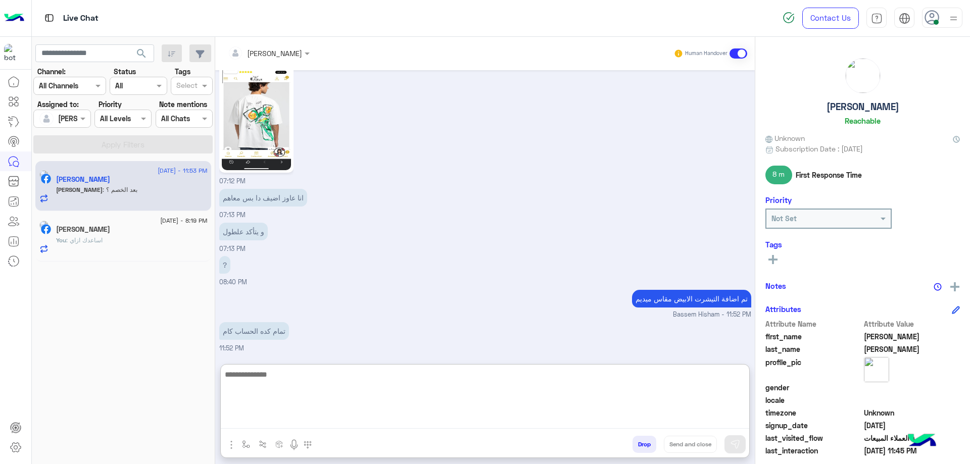
scroll to position [2665, 0]
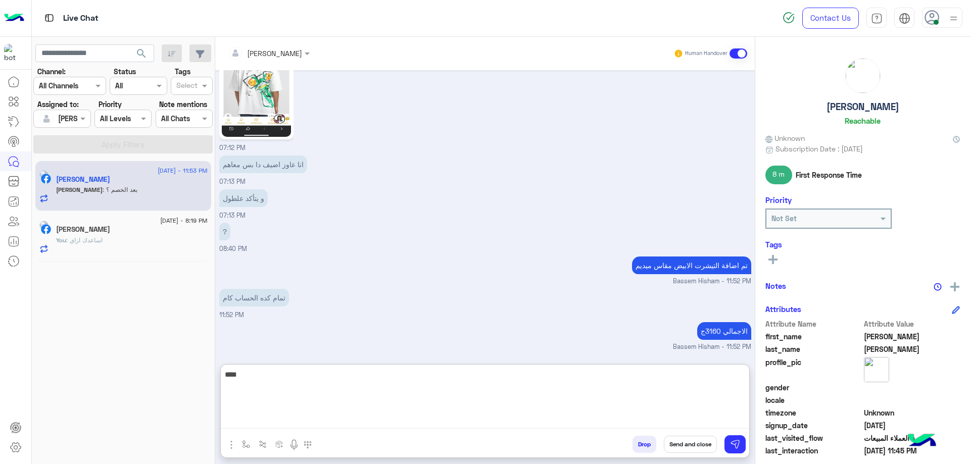
type textarea "****"
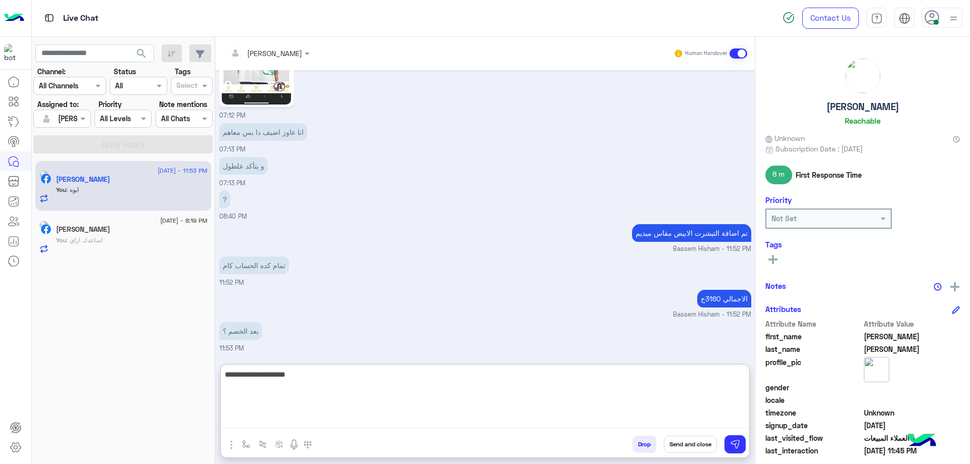
type textarea "**********"
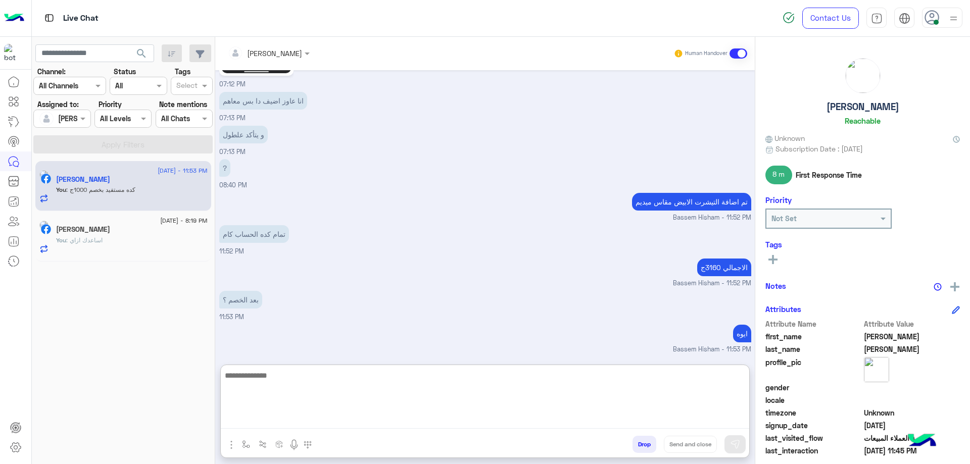
scroll to position [2729, 0]
click at [295, 398] on textarea at bounding box center [485, 398] width 528 height 61
paste textarea "**********"
type textarea "**********"
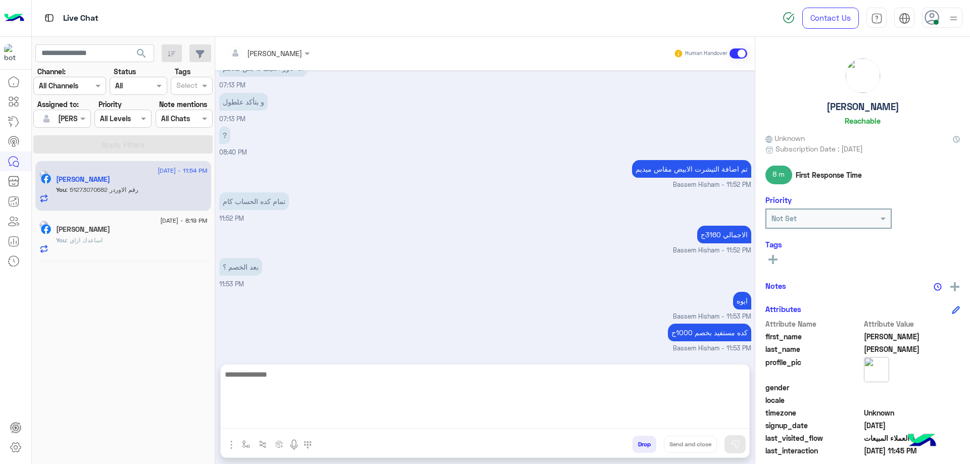
click at [641, 441] on button "Drop" at bounding box center [644, 444] width 24 height 17
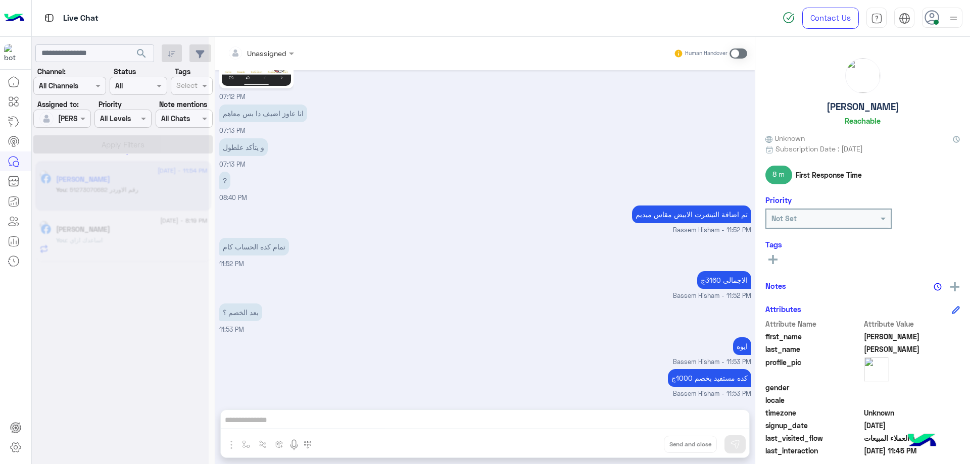
scroll to position [2735, 0]
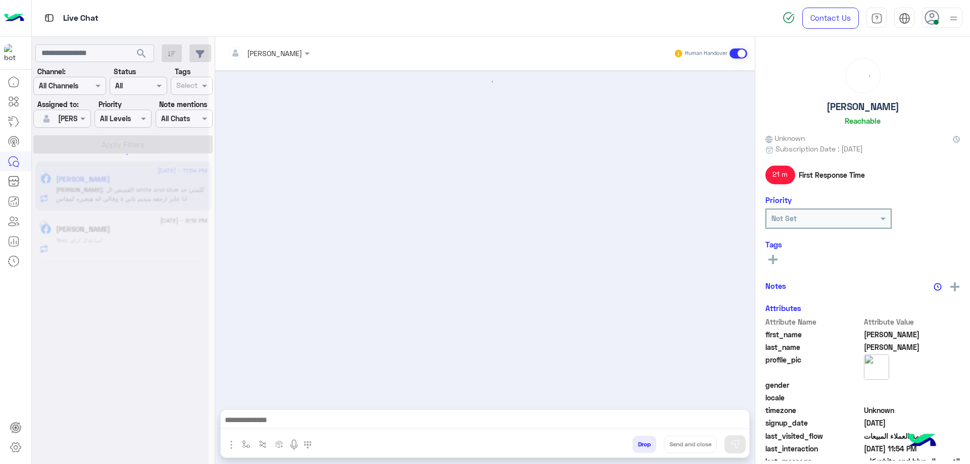
scroll to position [537, 0]
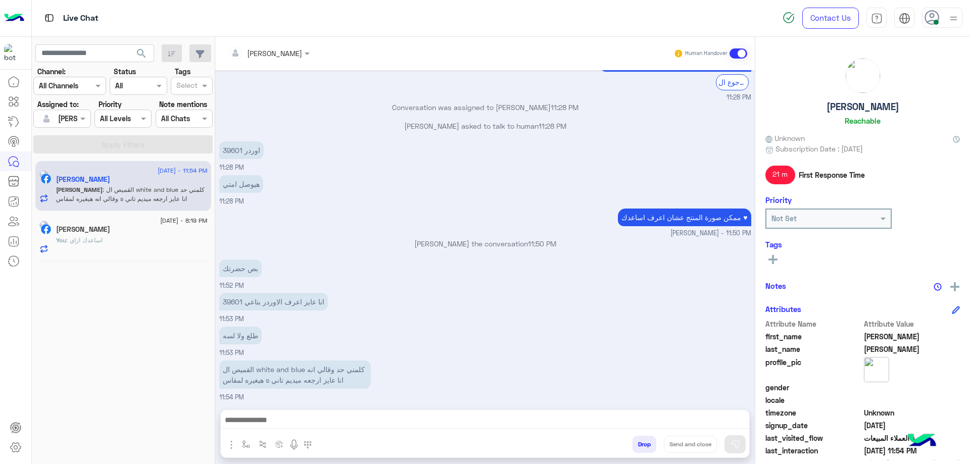
click at [231, 293] on p "انا عايز اعرف الاوردر بتاعي 39601" at bounding box center [273, 302] width 109 height 18
copy p "39601"
click at [291, 416] on textarea at bounding box center [485, 421] width 528 height 15
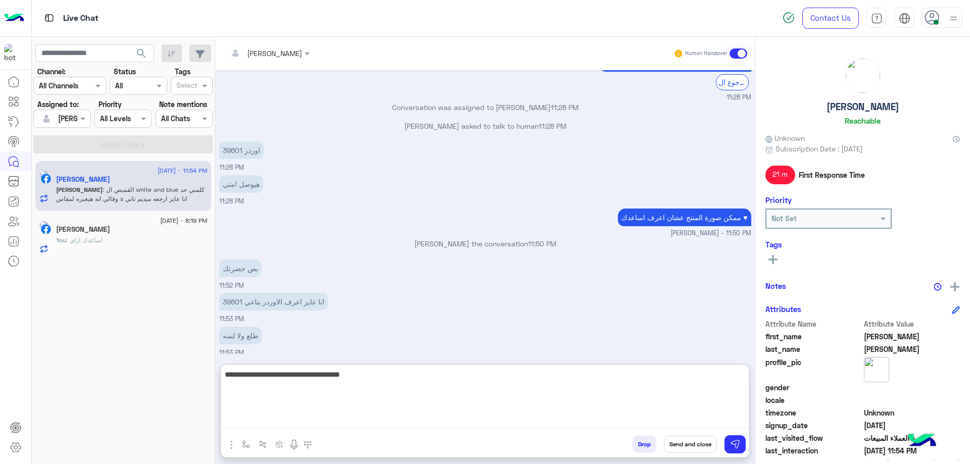
type textarea "**********"
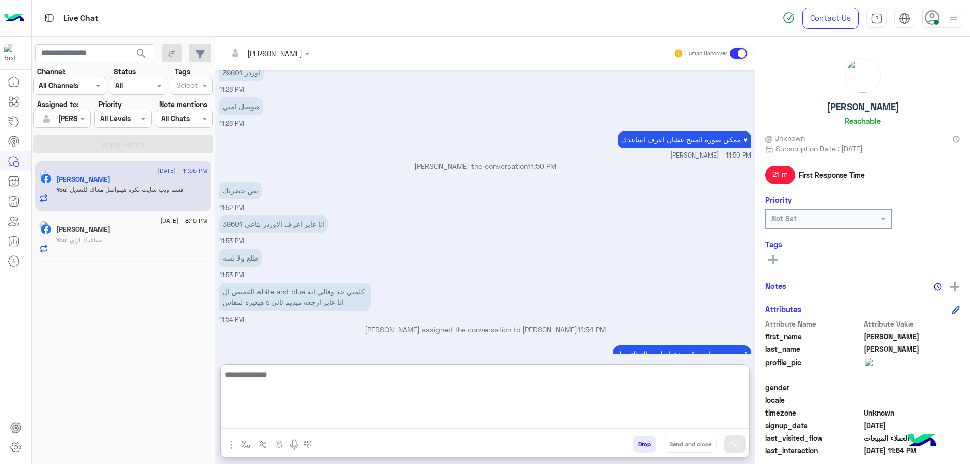
scroll to position [633, 0]
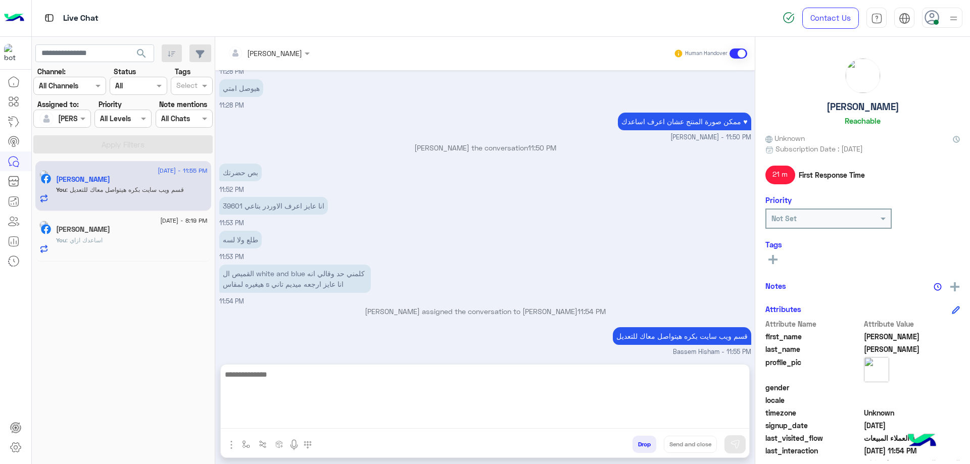
click at [869, 111] on h5 "[PERSON_NAME]" at bounding box center [862, 107] width 73 height 12
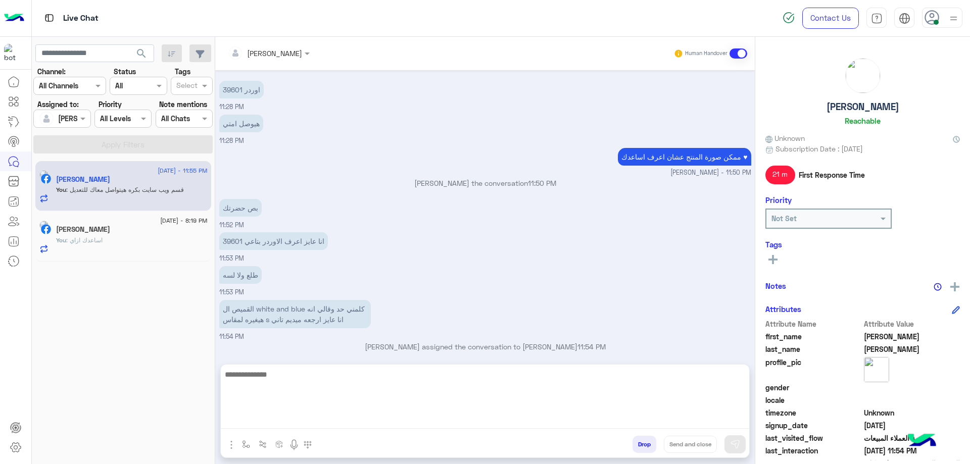
click at [869, 111] on h5 "[PERSON_NAME]" at bounding box center [862, 107] width 73 height 12
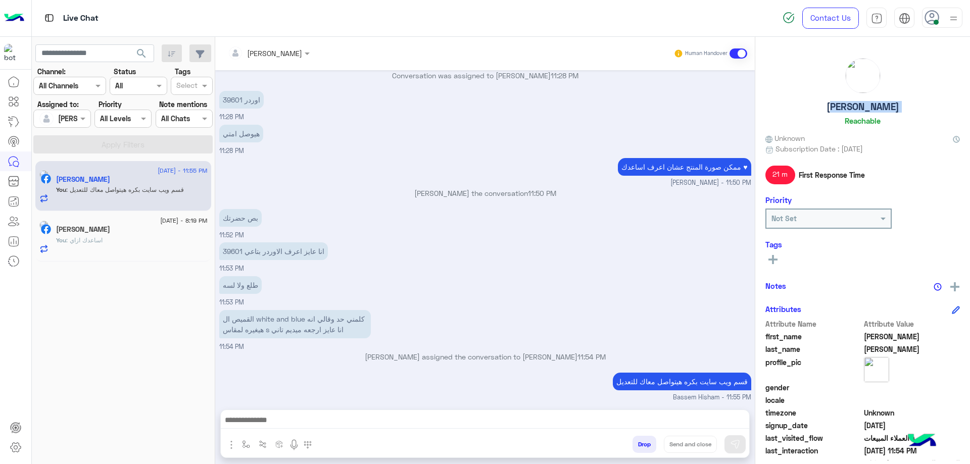
click at [869, 111] on h5 "[PERSON_NAME]" at bounding box center [862, 107] width 73 height 12
copy h5 "[PERSON_NAME]"
click at [632, 443] on button "Drop" at bounding box center [644, 444] width 24 height 17
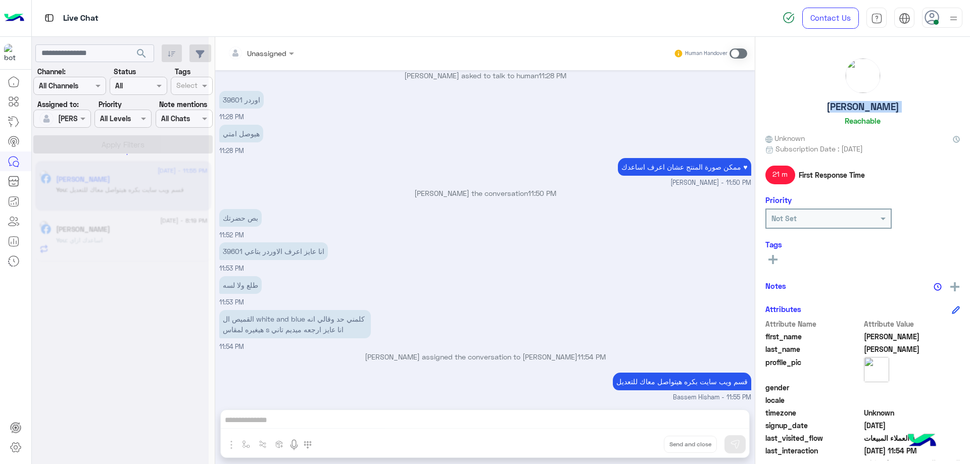
scroll to position [606, 0]
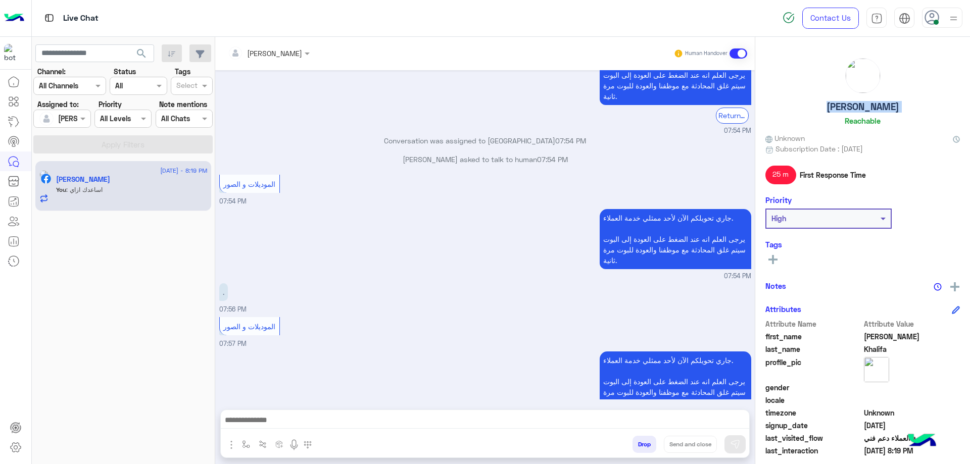
scroll to position [670, 0]
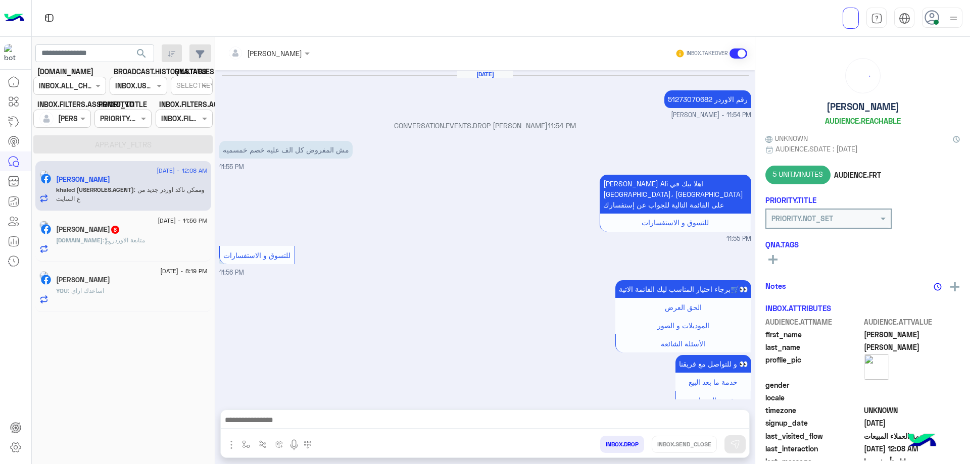
scroll to position [523, 0]
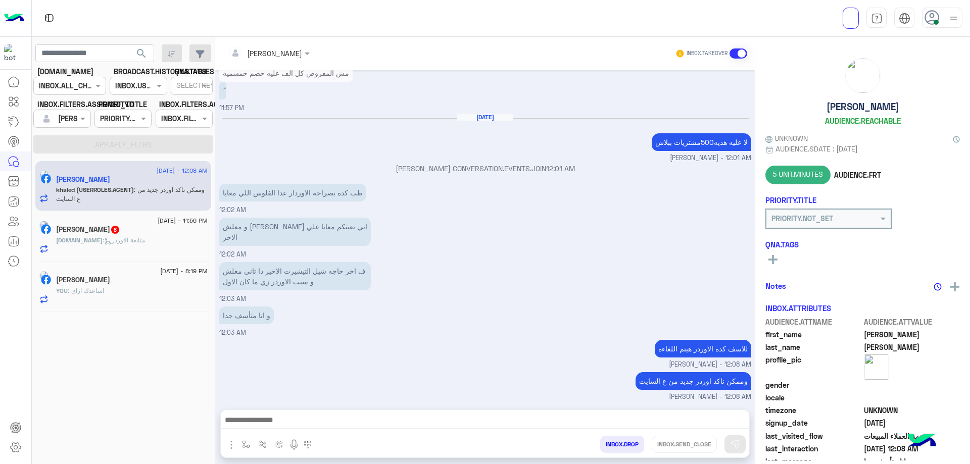
click at [160, 221] on span "30 August - 11:56 PM" at bounding box center [182, 220] width 49 height 9
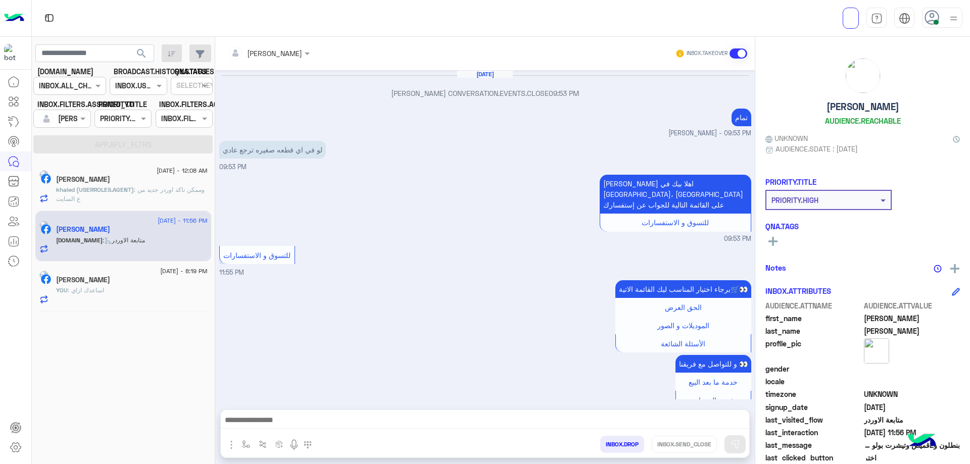
scroll to position [803, 0]
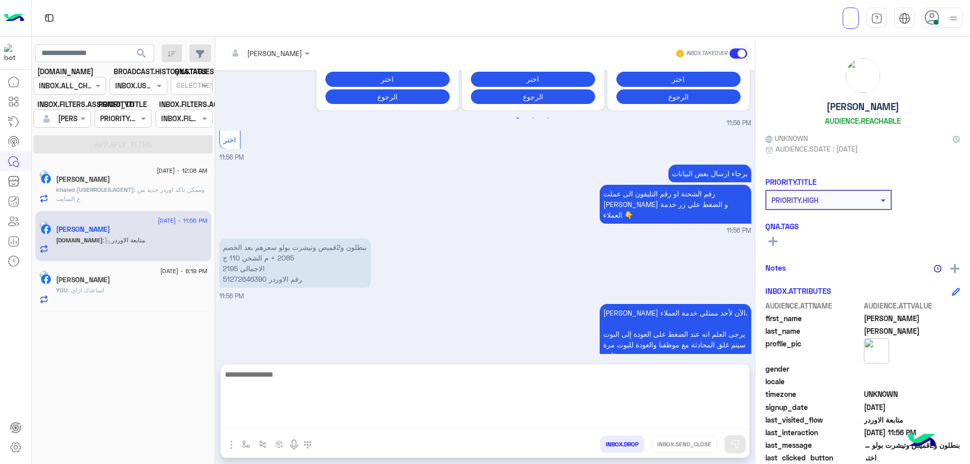
click at [323, 422] on textarea at bounding box center [485, 398] width 528 height 61
type textarea "*"
type textarea "**********"
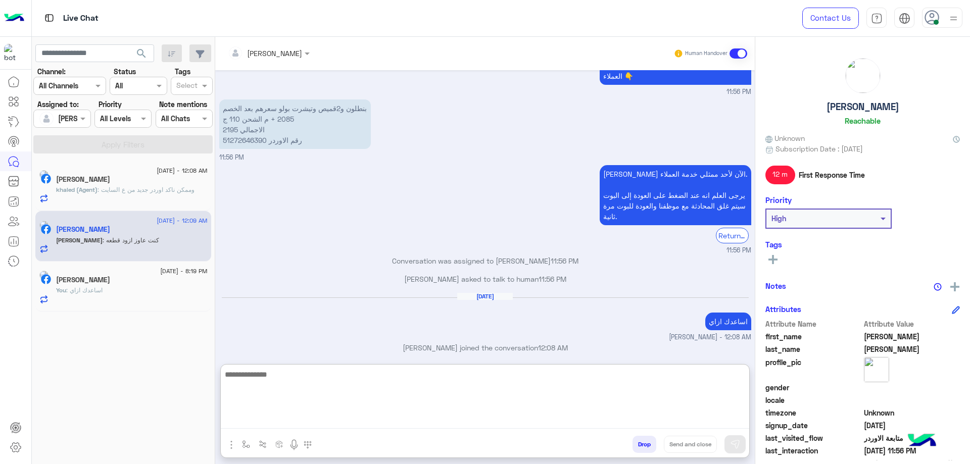
scroll to position [950, 0]
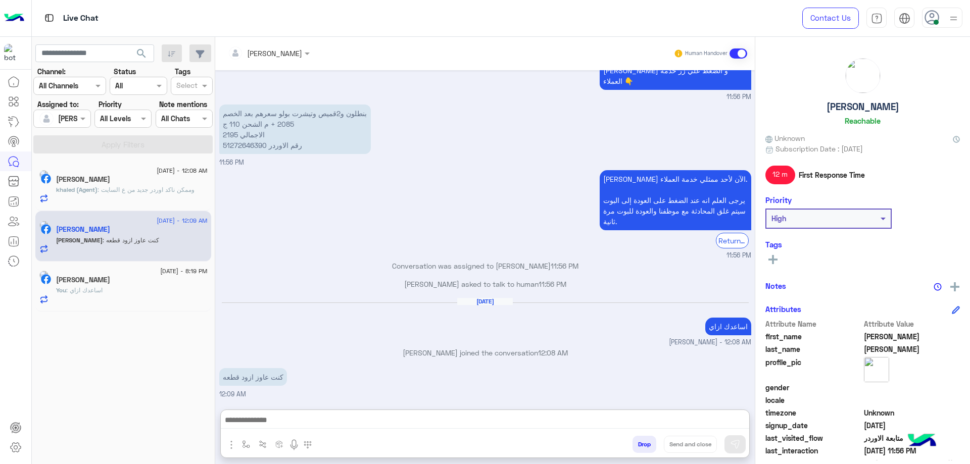
click at [133, 194] on p "khaled (Agent) : وممكن ناكد اوردر جديد من ع السايت" at bounding box center [125, 189] width 138 height 9
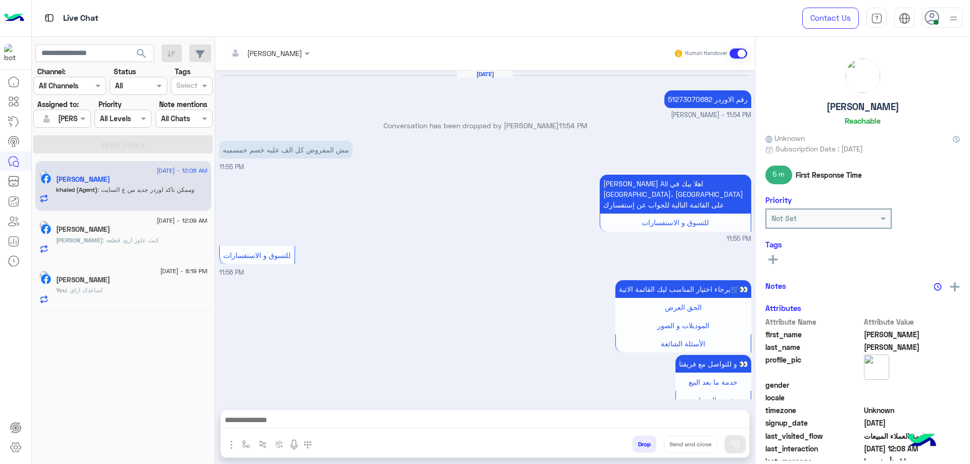
scroll to position [523, 0]
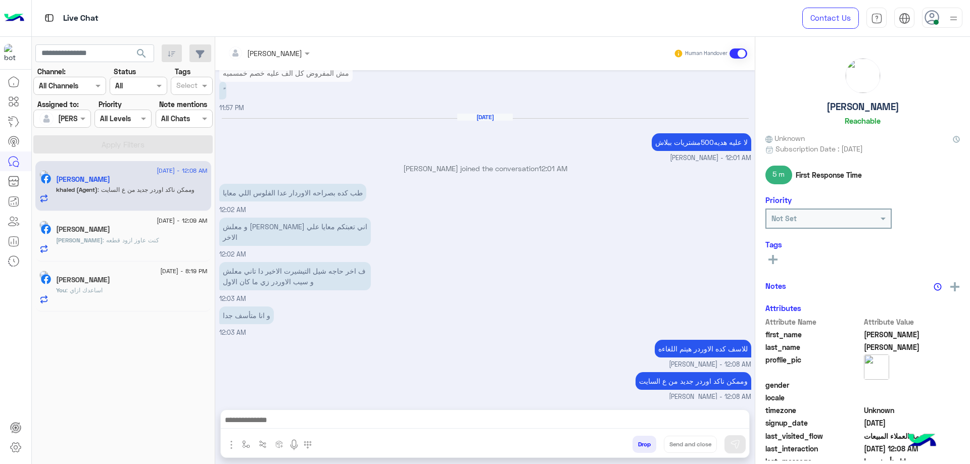
click at [140, 228] on div "Mohamed Nagy" at bounding box center [132, 230] width 152 height 11
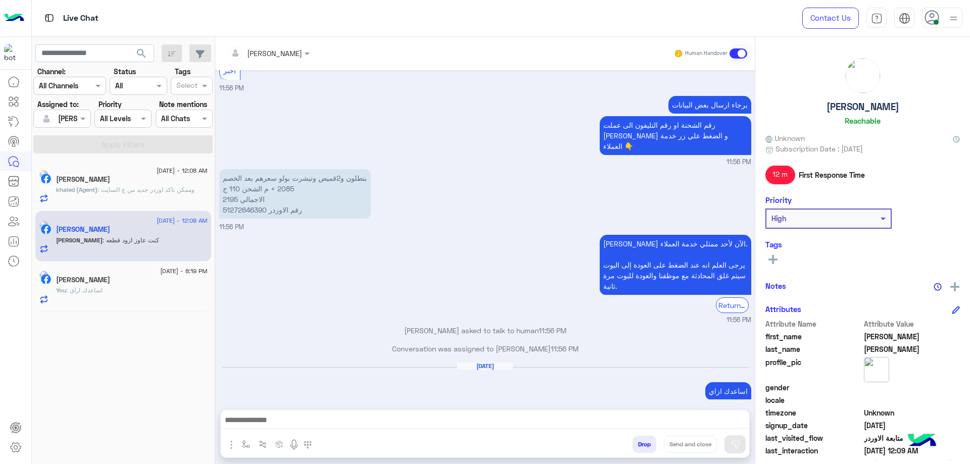
scroll to position [770, 0]
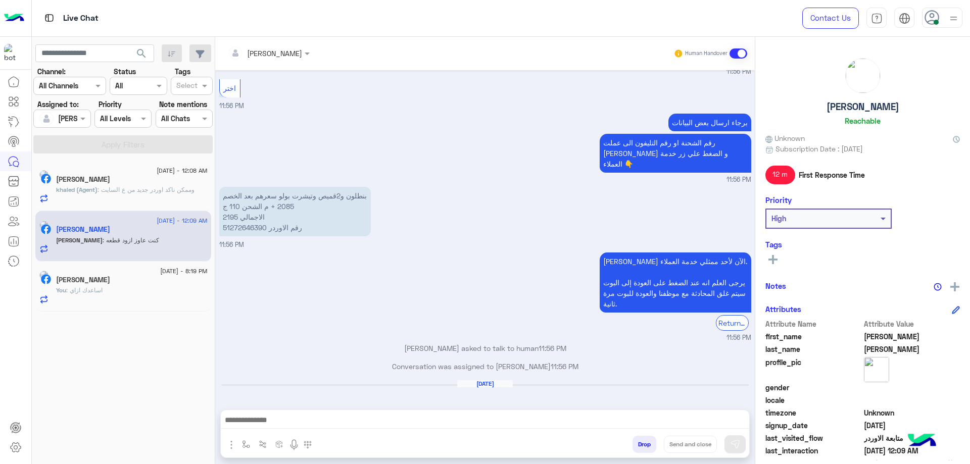
click at [245, 195] on p "بنطلون و2قميص وتيشرت بولو سعرهم بعد الخصم 2085 + م الشحن 110 ج الاجمالي 2195 رق…" at bounding box center [295, 211] width 152 height 49
copy p "51272646390"
click at [274, 53] on input "text" at bounding box center [255, 53] width 55 height 11
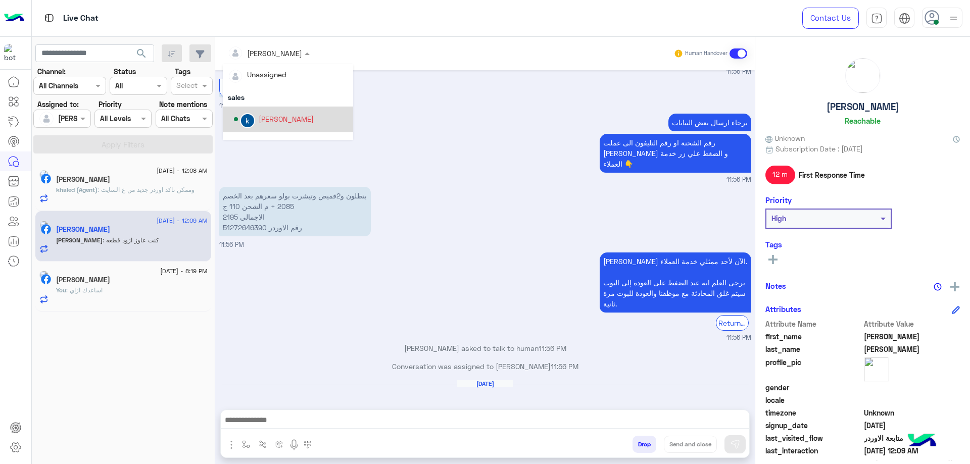
scroll to position [0, 0]
click at [282, 121] on div "khaled mohamed" at bounding box center [286, 121] width 55 height 11
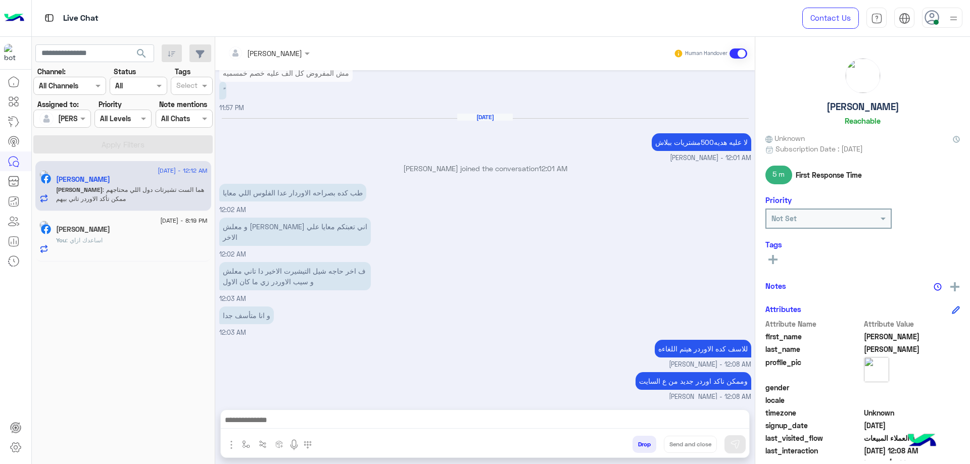
scroll to position [628, 0]
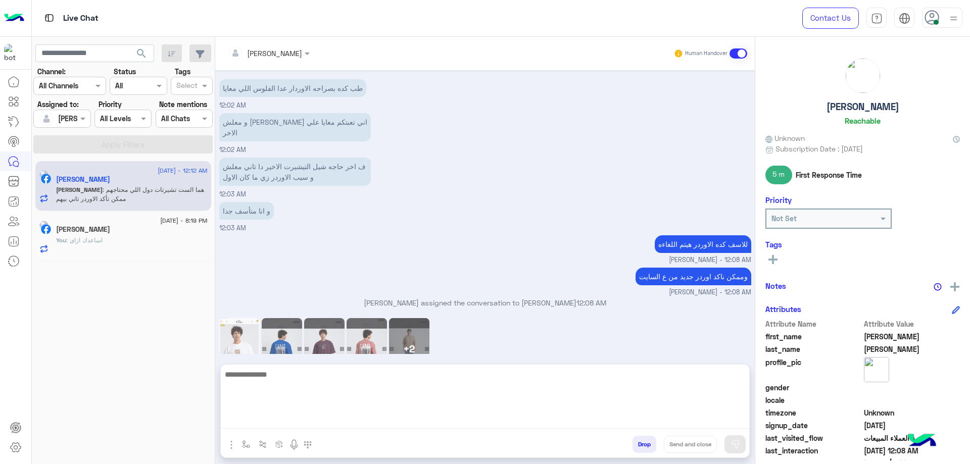
click at [273, 423] on textarea at bounding box center [485, 398] width 528 height 61
type textarea "**********"
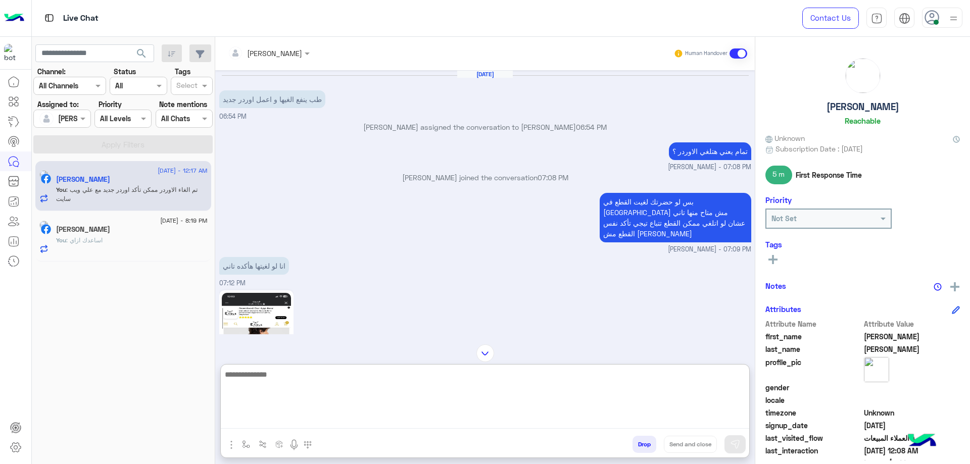
scroll to position [619, 0]
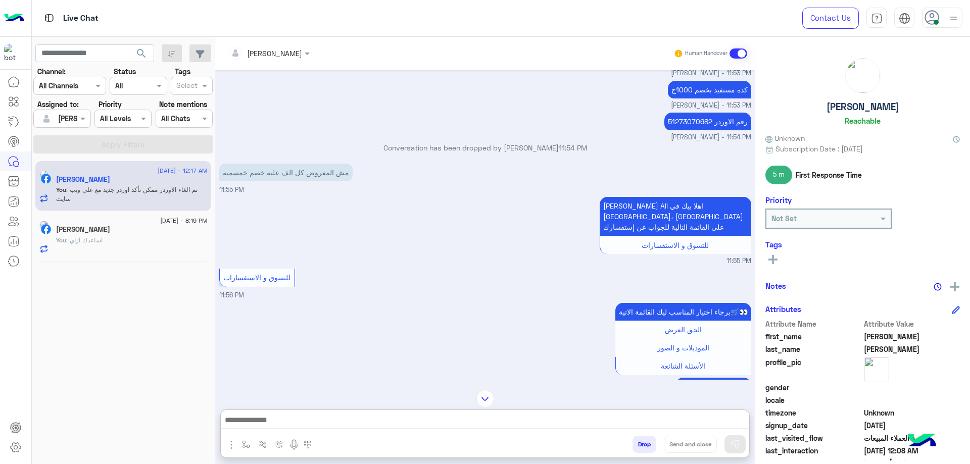
click at [673, 122] on p "رقم الاوردر 51273070682" at bounding box center [707, 122] width 87 height 18
copy p "51273070682"
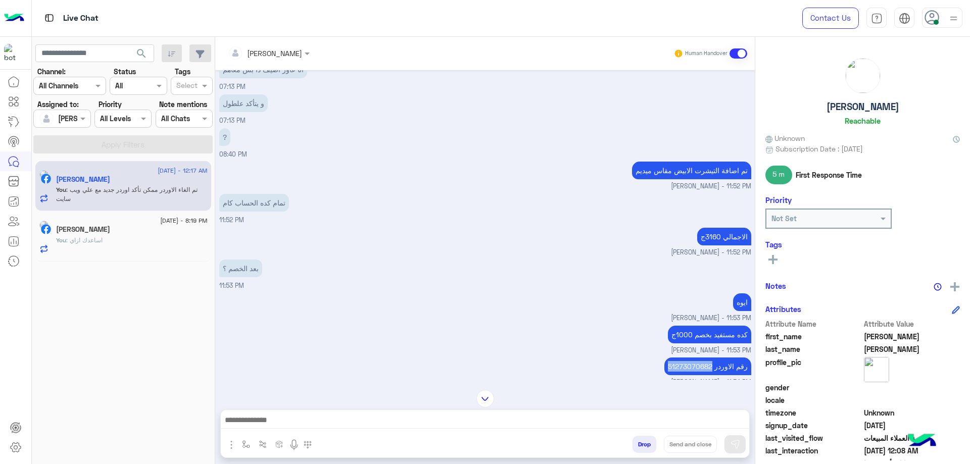
scroll to position [370, 0]
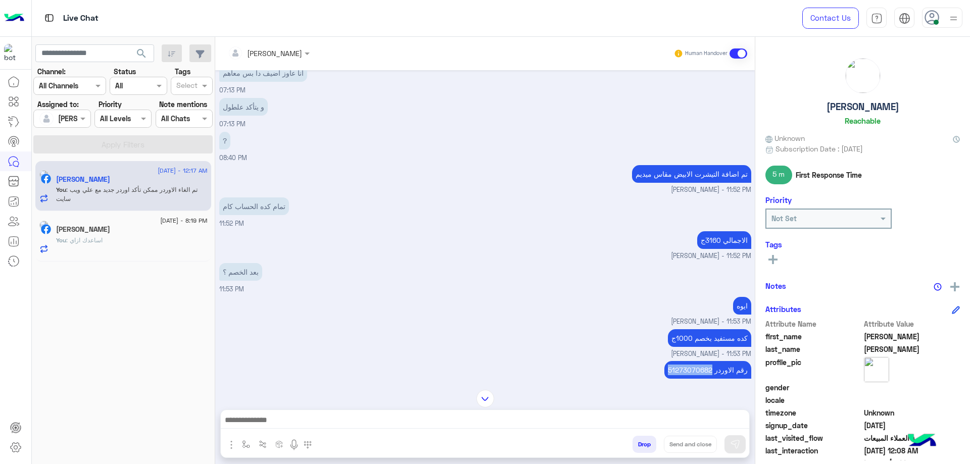
click at [693, 374] on p "رقم الاوردر 51273070682" at bounding box center [707, 370] width 87 height 18
click at [688, 373] on p "رقم الاوردر 51273070682" at bounding box center [707, 370] width 87 height 18
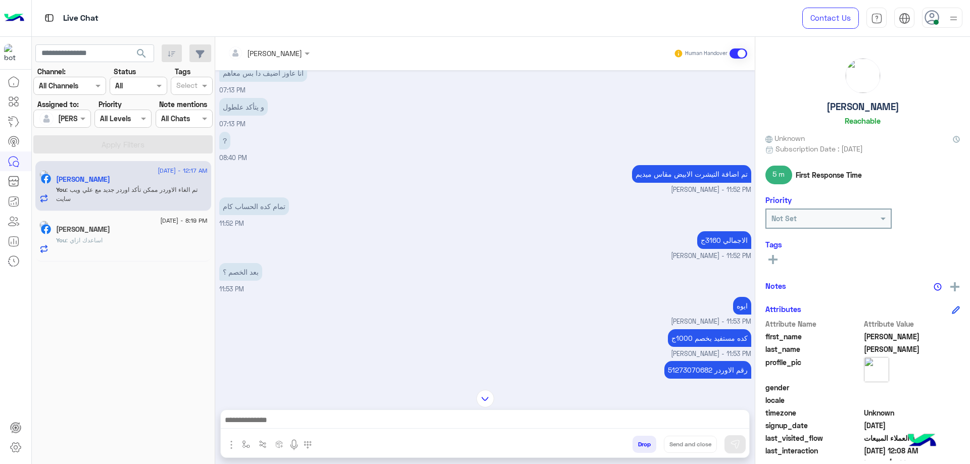
click at [655, 440] on div "Drop Send and close" at bounding box center [534, 446] width 430 height 22
click at [653, 440] on button "Drop" at bounding box center [644, 444] width 24 height 17
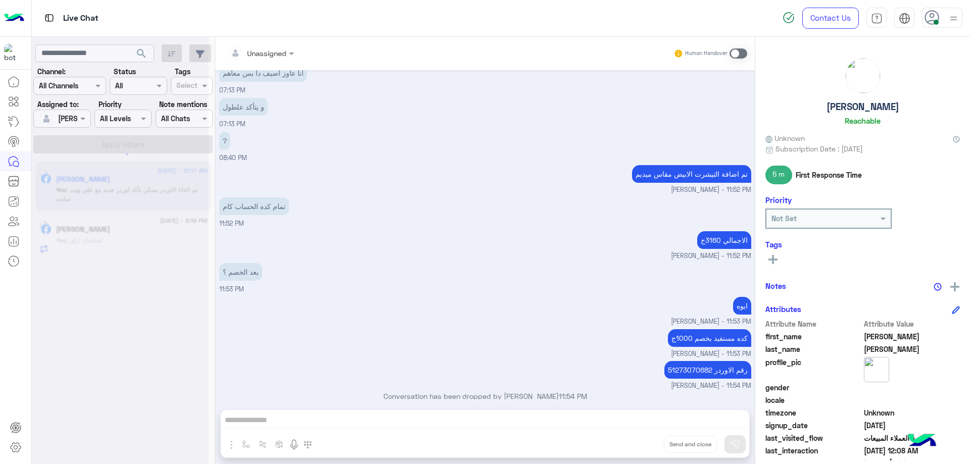
scroll to position [1349, 0]
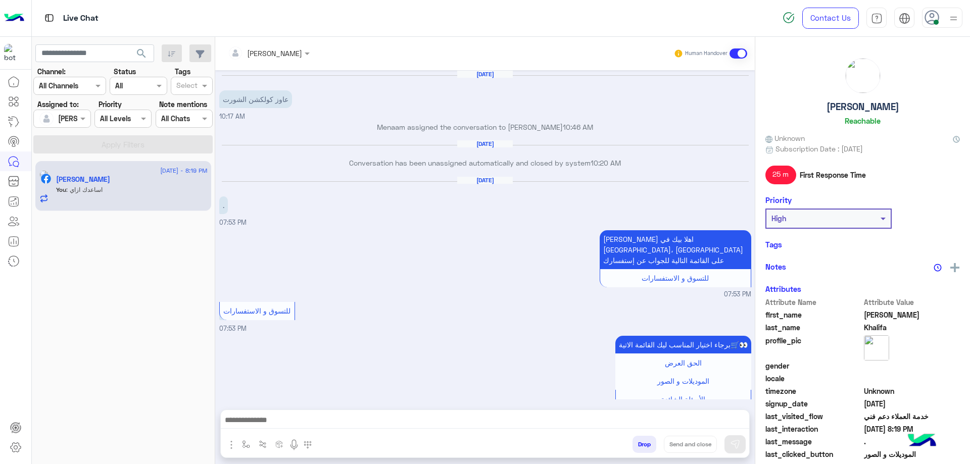
scroll to position [670, 0]
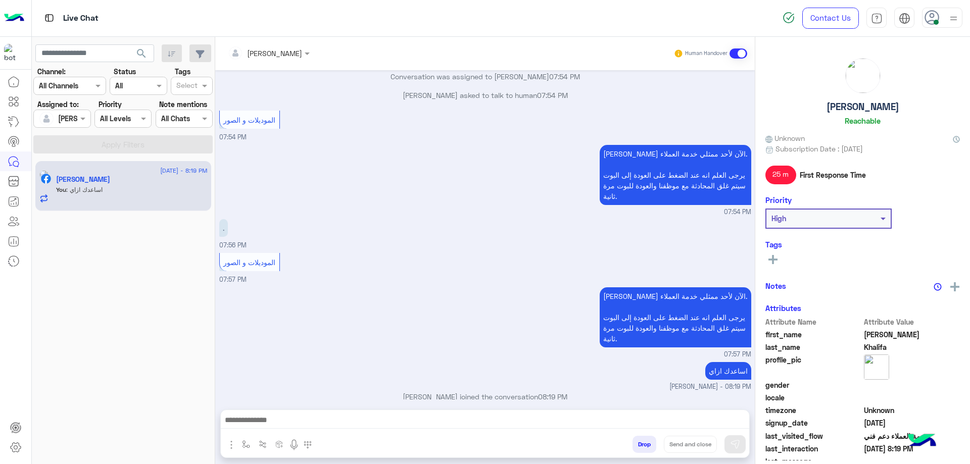
click at [67, 123] on div at bounding box center [62, 119] width 56 height 12
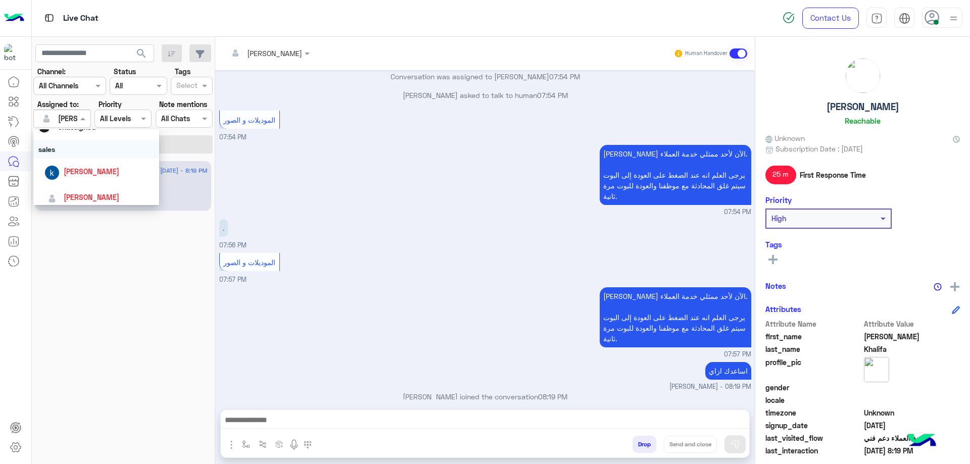
scroll to position [0, 0]
click at [82, 158] on span "Unassigned" at bounding box center [77, 161] width 38 height 9
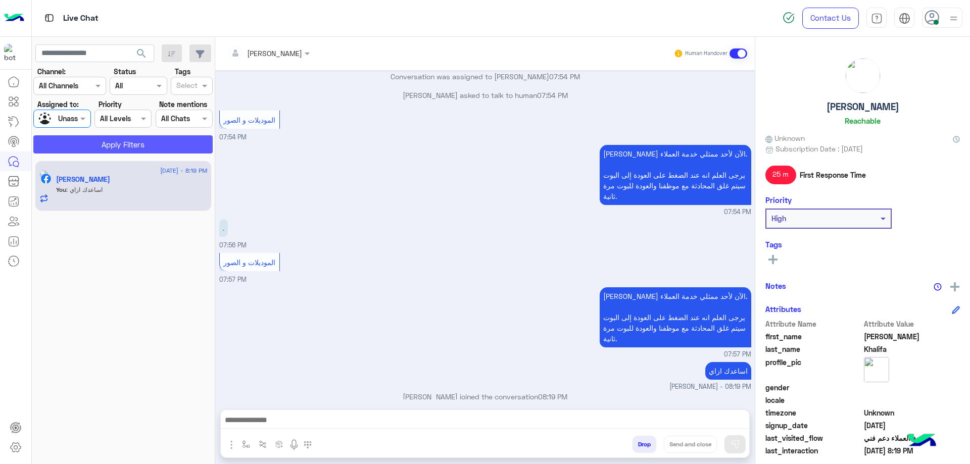
click at [139, 136] on button "Apply Filters" at bounding box center [122, 144] width 179 height 18
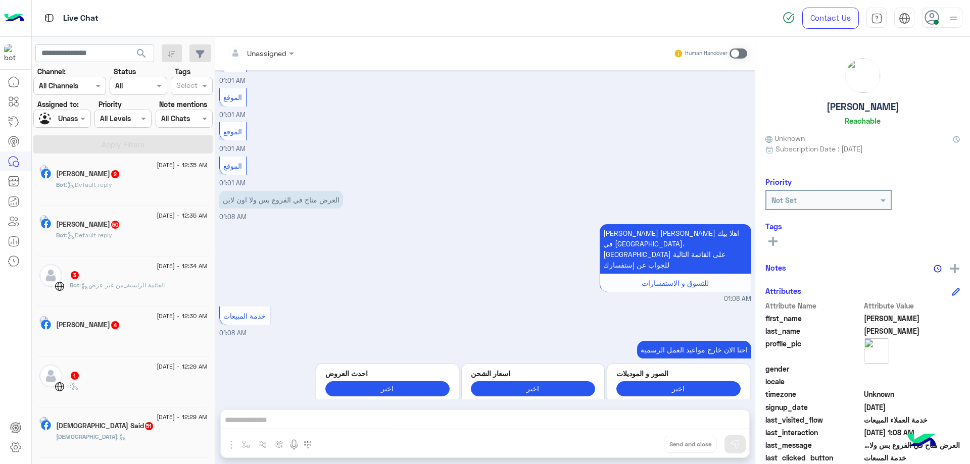
scroll to position [207, 0]
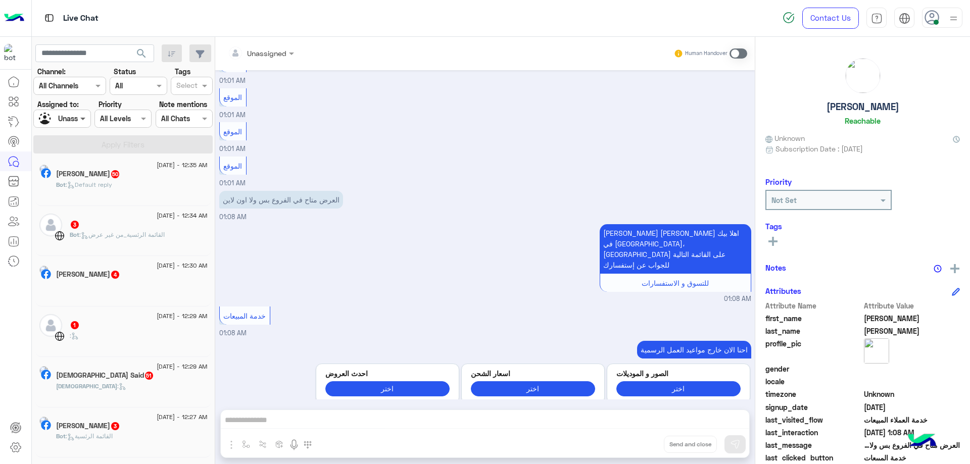
click at [80, 119] on span at bounding box center [84, 118] width 13 height 11
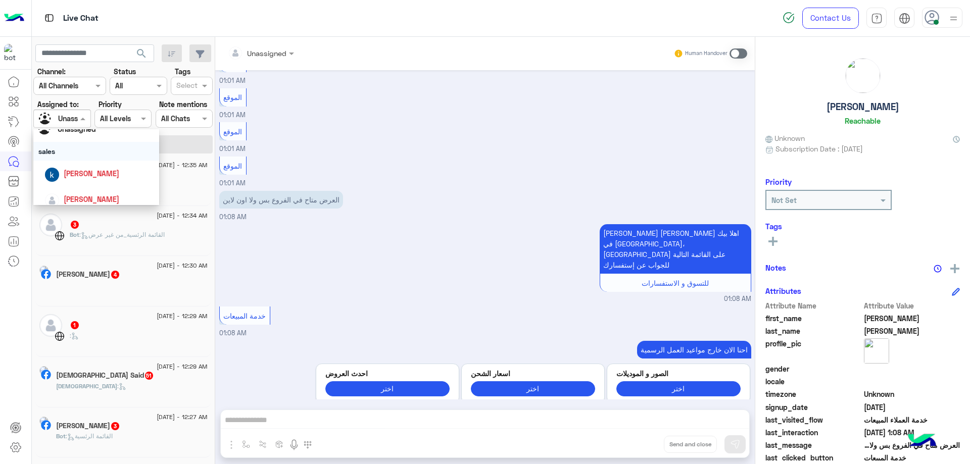
scroll to position [135, 0]
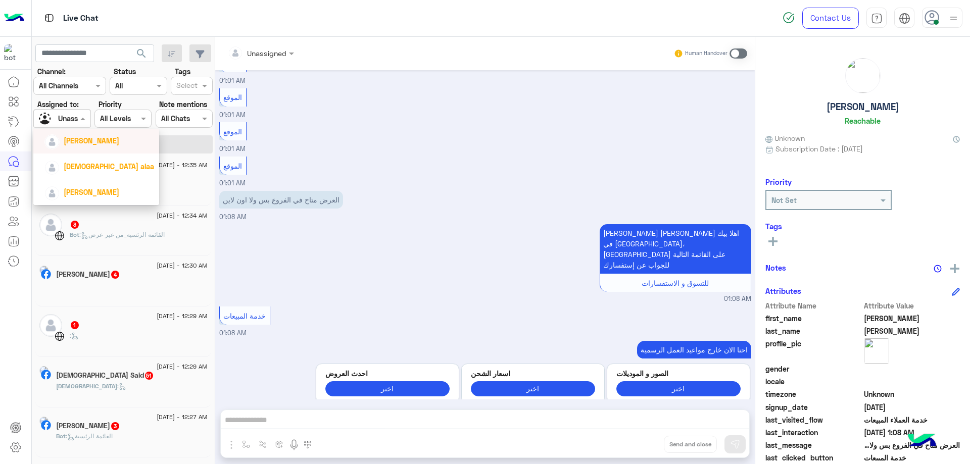
drag, startPoint x: 95, startPoint y: 145, endPoint x: 101, endPoint y: 141, distance: 6.9
click at [96, 144] on span "[PERSON_NAME]" at bounding box center [92, 140] width 56 height 9
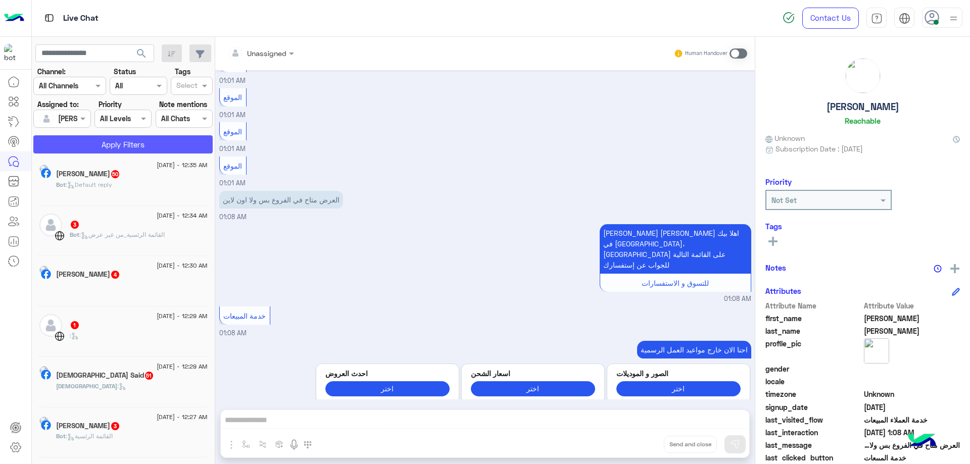
click at [109, 140] on button "Apply Filters" at bounding box center [122, 144] width 179 height 18
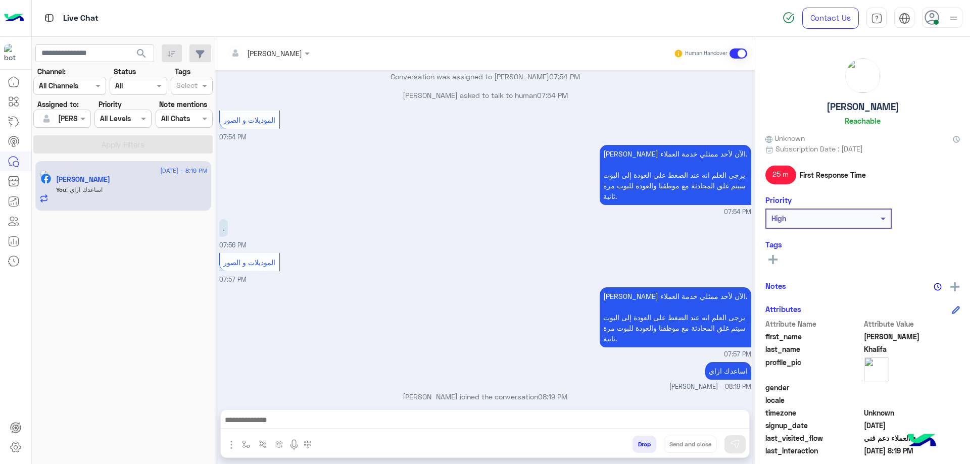
click at [859, 106] on h5 "[PERSON_NAME]" at bounding box center [862, 107] width 73 height 12
copy h5 "[PERSON_NAME]"
click at [636, 446] on button "Drop" at bounding box center [644, 444] width 24 height 17
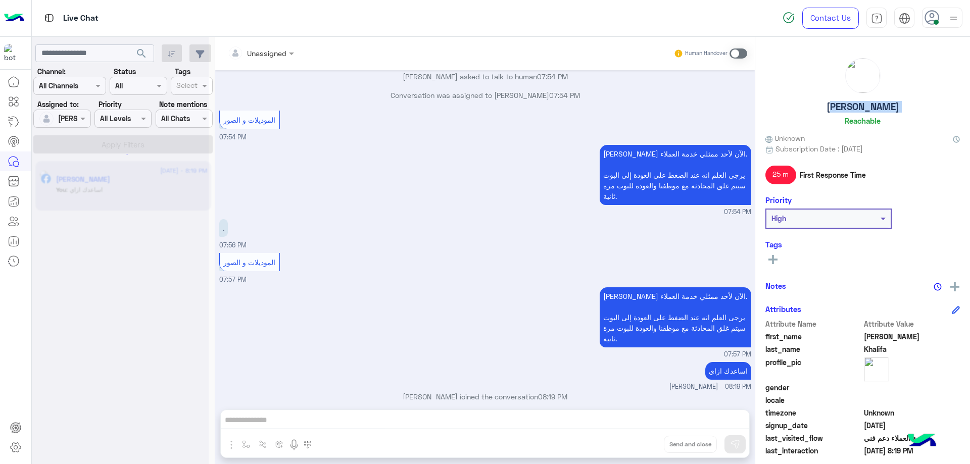
scroll to position [707, 0]
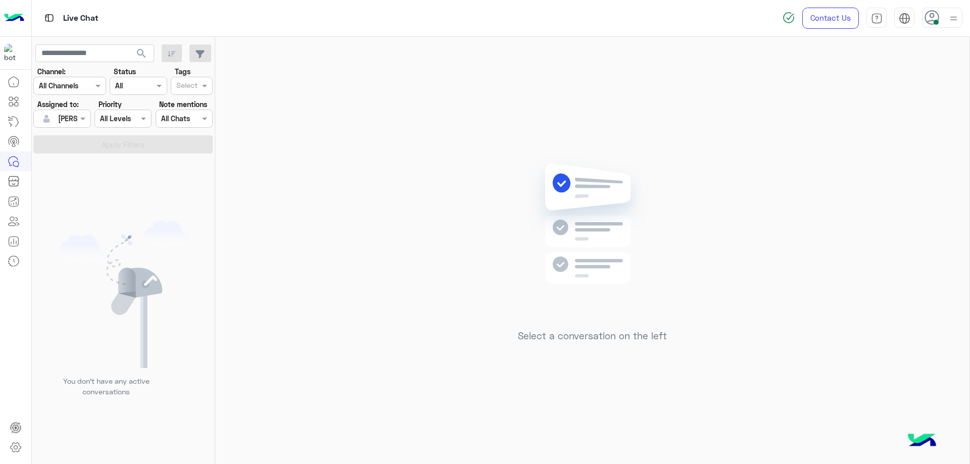
click at [943, 23] on div at bounding box center [942, 18] width 40 height 20
click at [909, 148] on label "Offline" at bounding box center [899, 143] width 110 height 18
click at [874, 226] on link "Sign Out" at bounding box center [872, 223] width 28 height 9
